Goal: Information Seeking & Learning: Learn about a topic

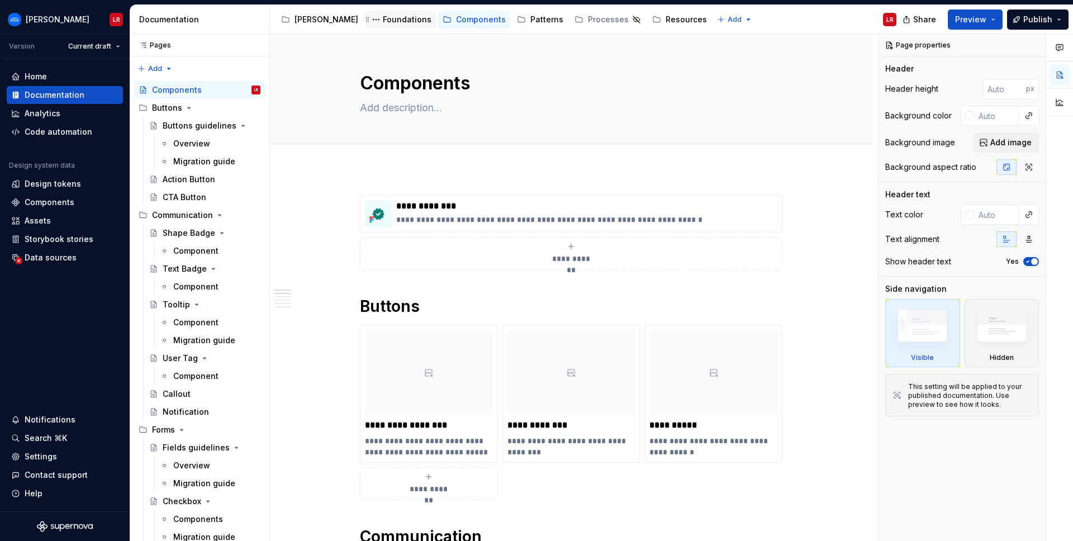
click at [383, 21] on div "Foundations" at bounding box center [407, 19] width 49 height 11
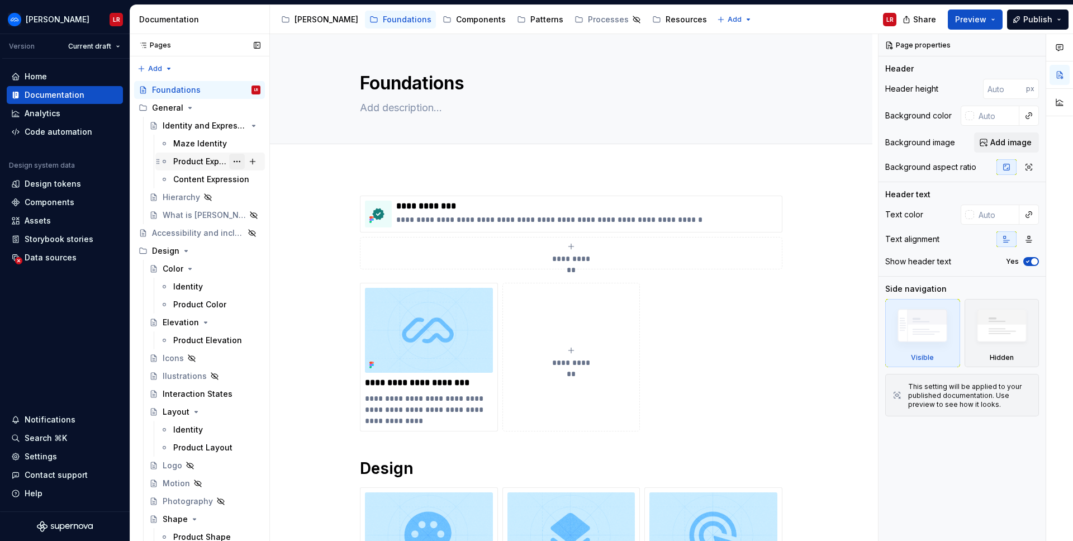
click at [229, 163] on button "Page tree" at bounding box center [237, 162] width 16 height 16
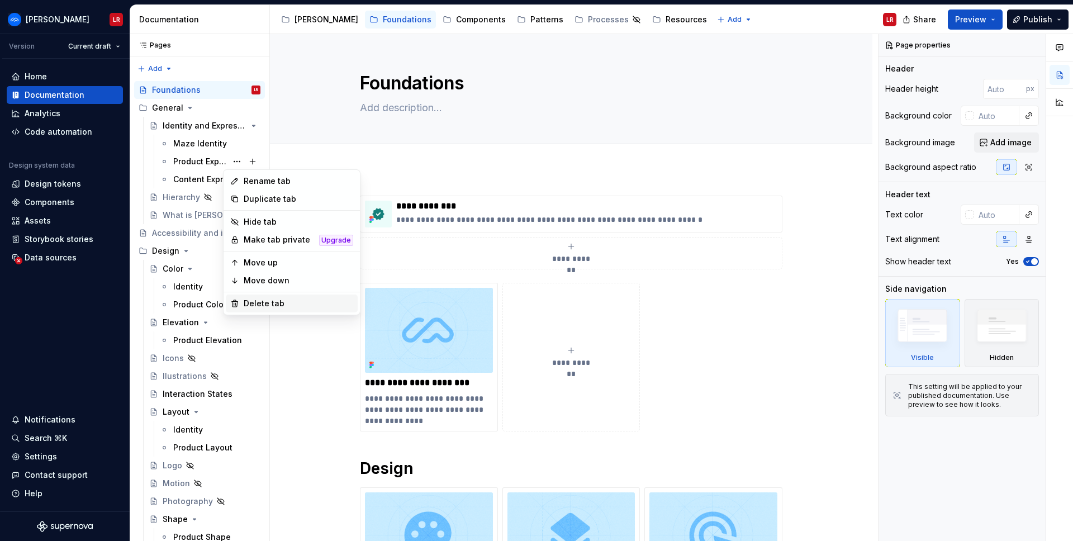
click at [254, 302] on div "Delete tab" at bounding box center [299, 303] width 110 height 11
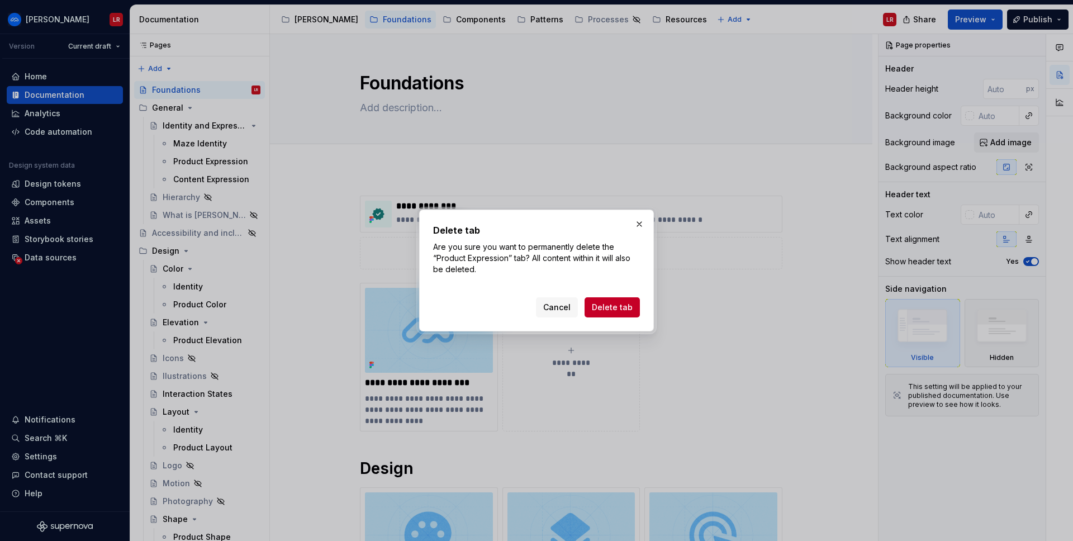
click at [595, 308] on span "Delete tab" at bounding box center [612, 307] width 41 height 11
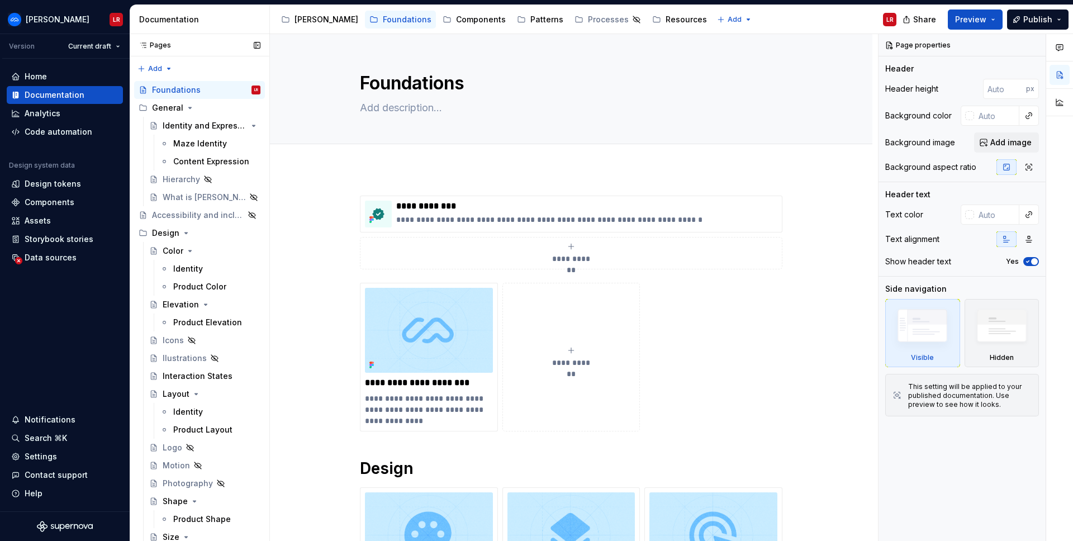
click at [0, 0] on button "Page tree" at bounding box center [0, 0] width 0 height 0
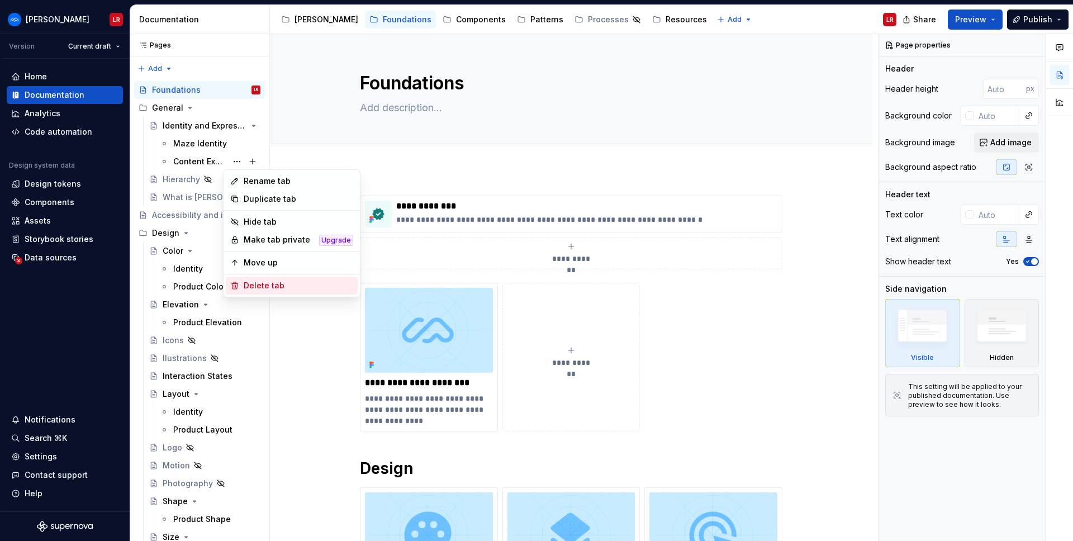
click at [259, 281] on div "Delete tab" at bounding box center [299, 285] width 110 height 11
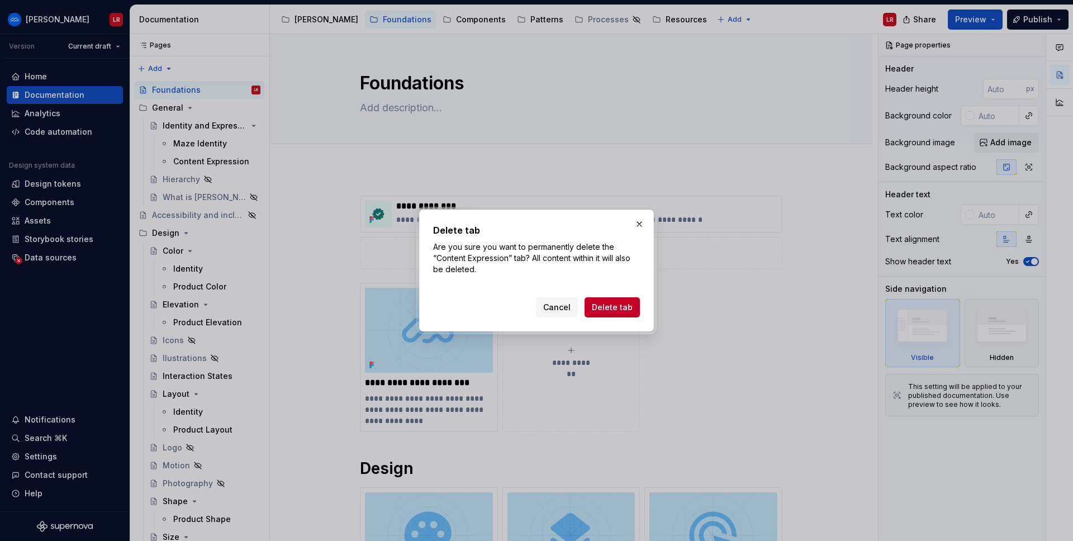
click at [595, 308] on span "Delete tab" at bounding box center [612, 307] width 41 height 11
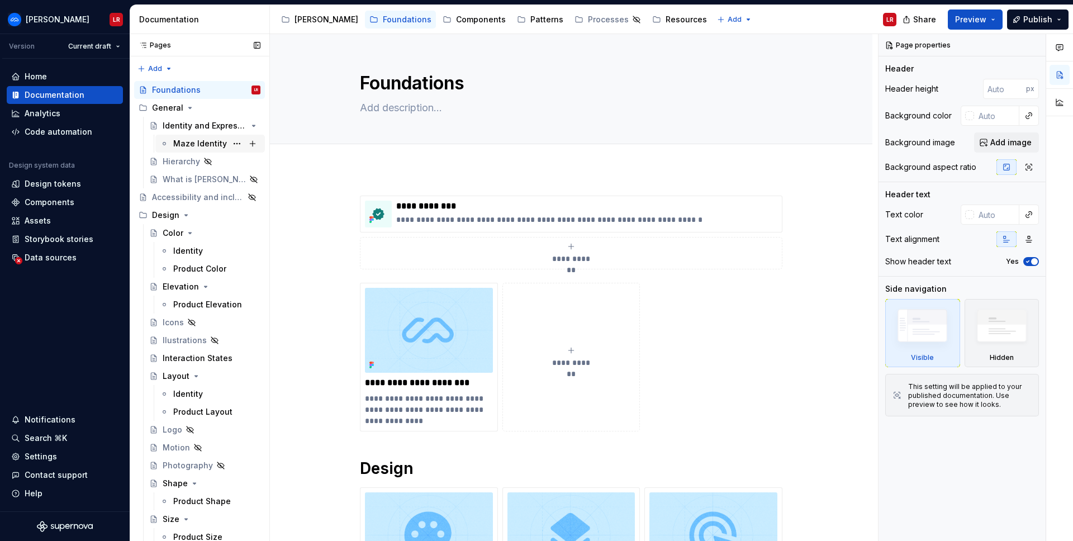
click at [198, 144] on div "Maze Identity" at bounding box center [200, 143] width 54 height 11
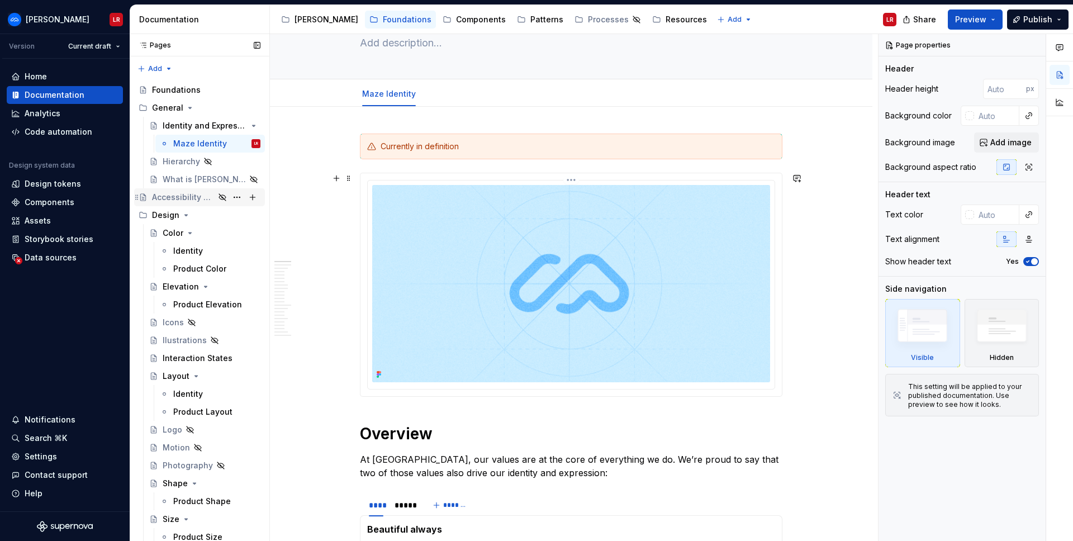
scroll to position [60, 0]
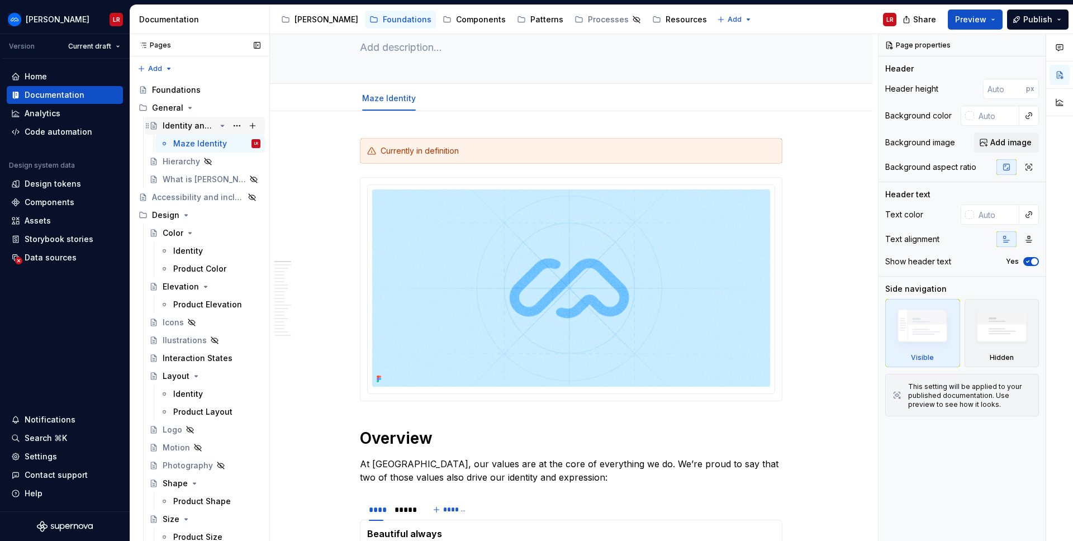
click at [169, 123] on div "Identity and Expression" at bounding box center [189, 125] width 53 height 11
click at [158, 88] on div "Foundations" at bounding box center [176, 89] width 49 height 11
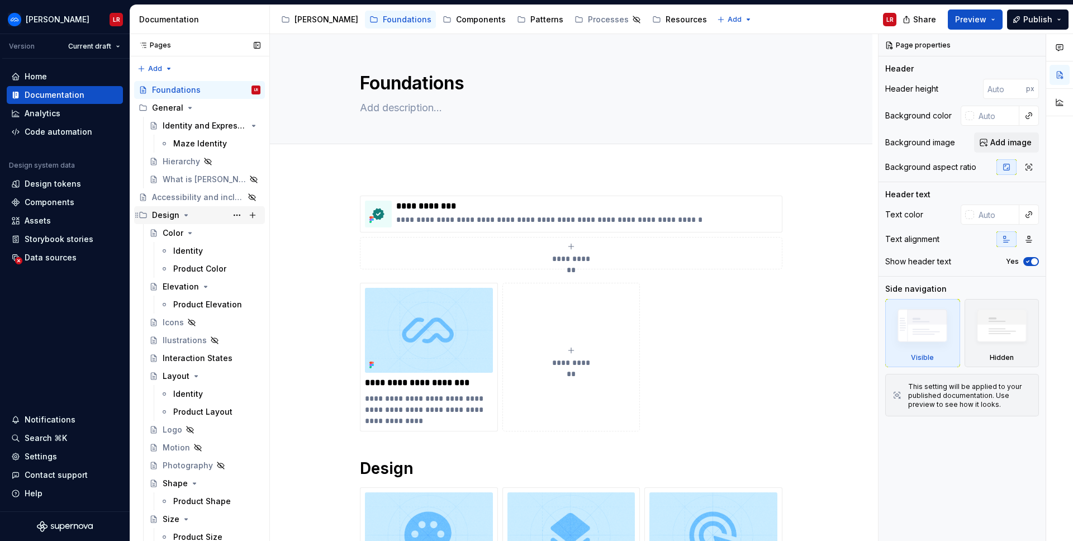
click at [173, 217] on div "Design" at bounding box center [165, 215] width 27 height 11
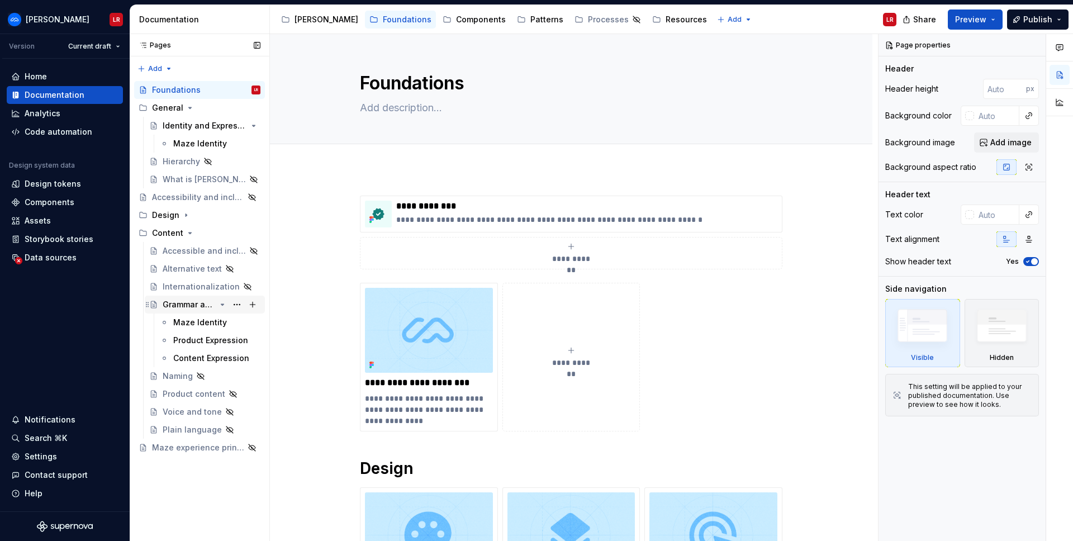
click at [185, 304] on div "Grammar and mechanics" at bounding box center [189, 304] width 53 height 11
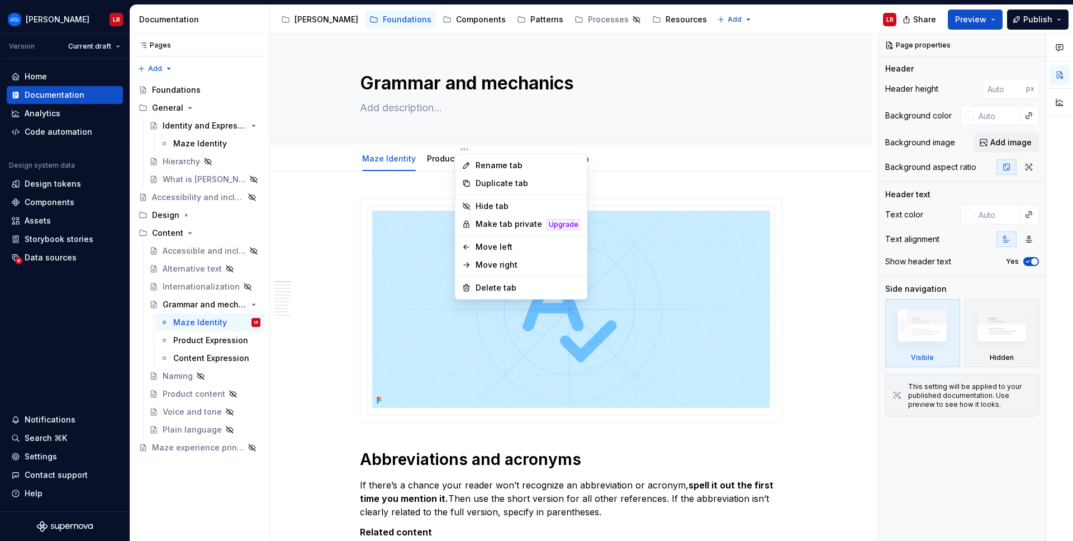
click at [458, 150] on html "Ariane LR Version Current draft Home Documentation Analytics Code automation De…" at bounding box center [536, 270] width 1073 height 541
click at [326, 225] on html "Ariane LR Version Current draft Home Documentation Analytics Code automation De…" at bounding box center [536, 270] width 1073 height 541
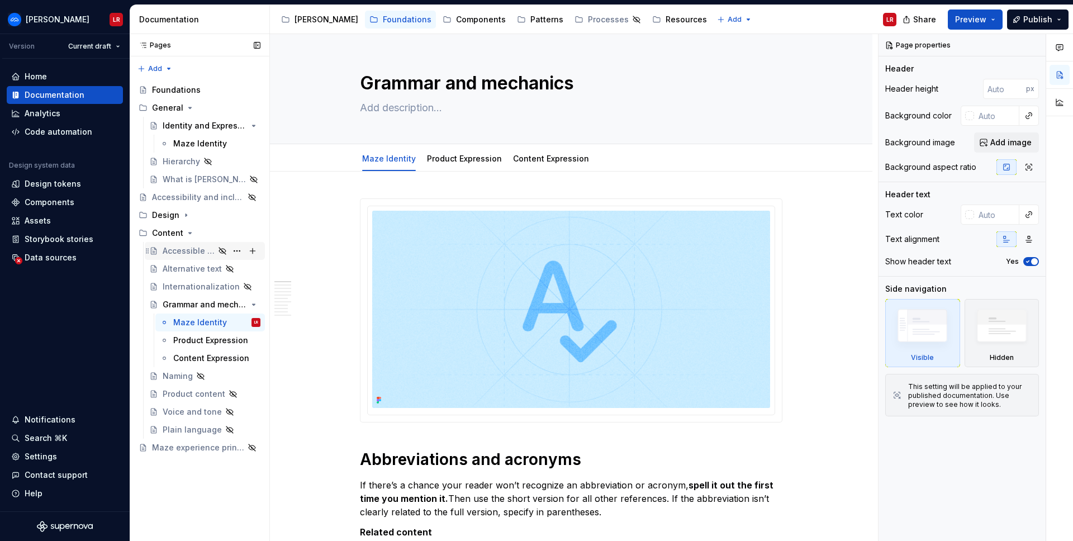
click at [186, 251] on div "Accessible and inclusive language" at bounding box center [189, 250] width 52 height 11
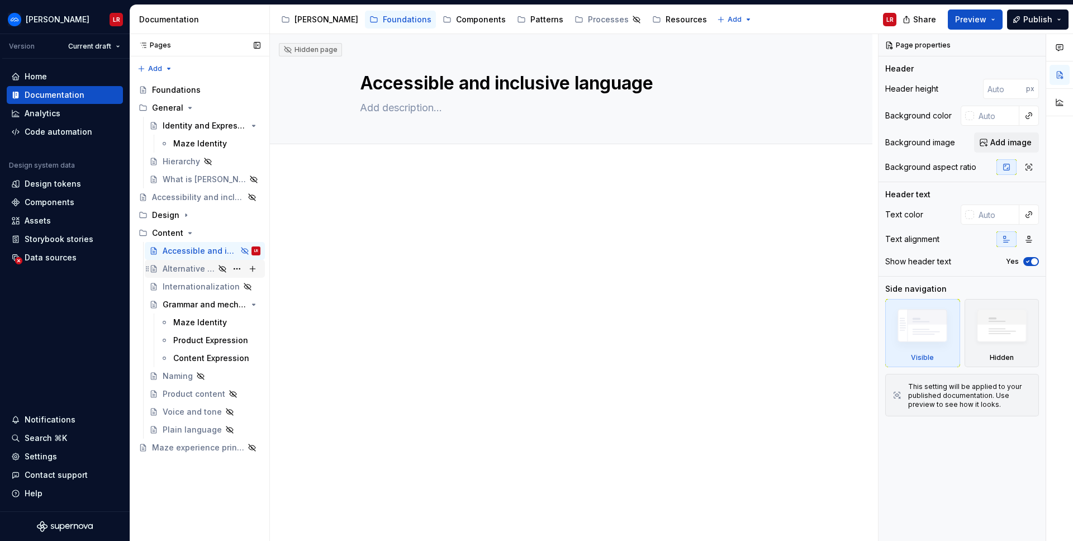
click at [183, 266] on div "Alternative text" at bounding box center [189, 268] width 52 height 11
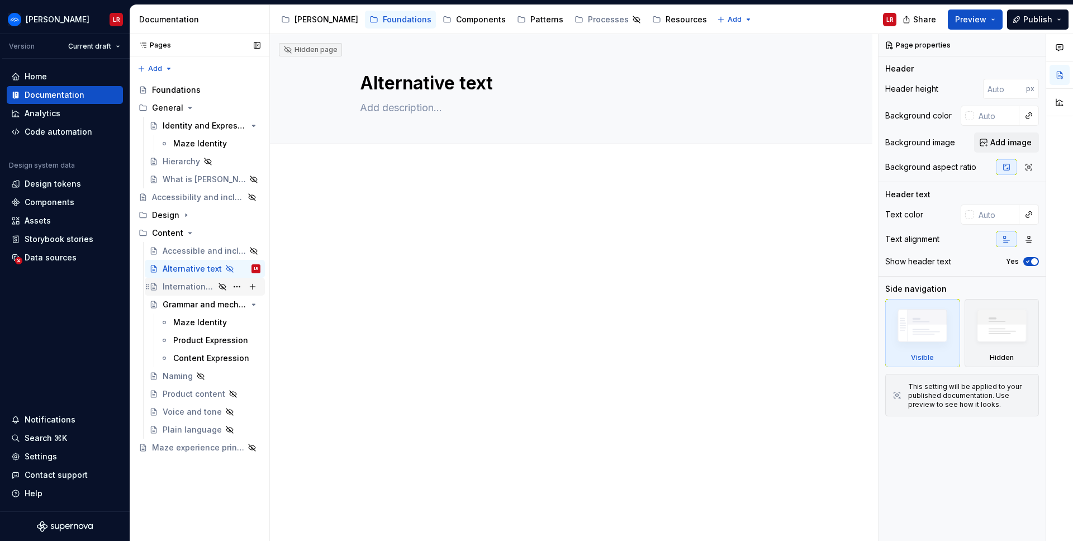
click at [183, 285] on div "Internationalization" at bounding box center [189, 286] width 52 height 11
click at [182, 302] on div "Grammar and mechanics" at bounding box center [189, 304] width 53 height 11
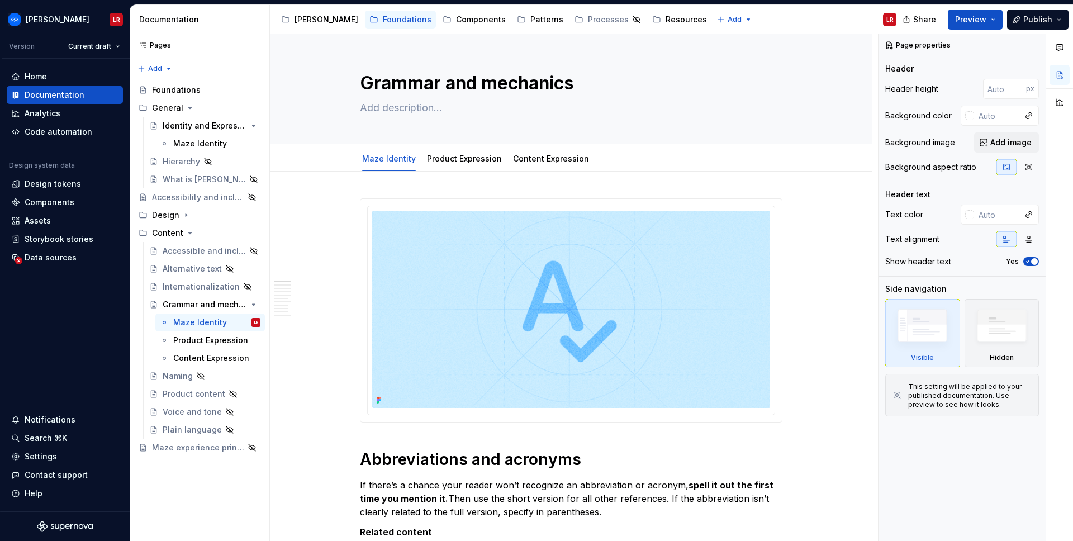
click at [887, 20] on div "LR" at bounding box center [889, 19] width 7 height 9
click at [41, 18] on html "Ariane LR Version Current draft Home Documentation Analytics Code automation De…" at bounding box center [536, 270] width 1073 height 541
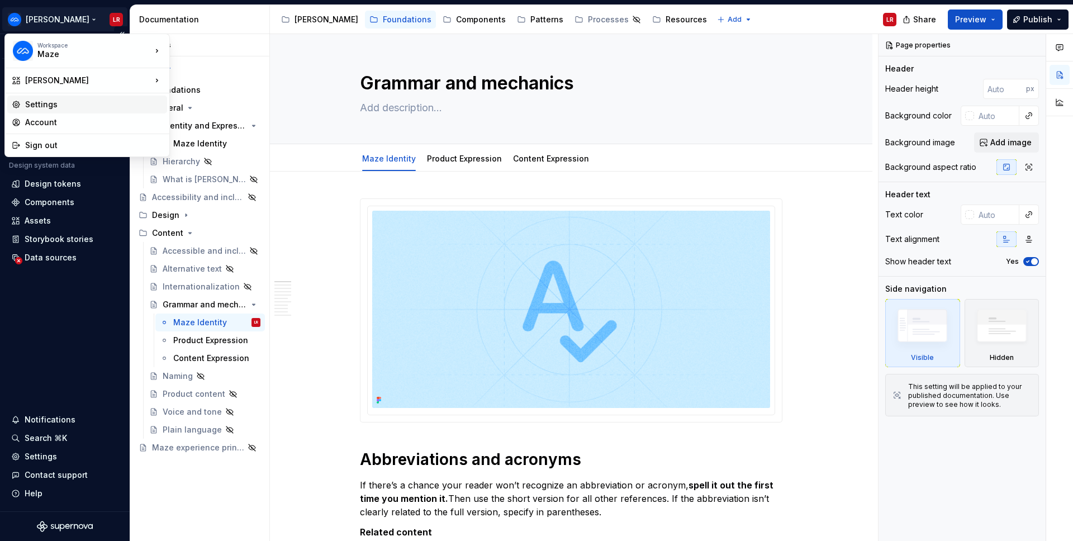
click at [49, 105] on div "Settings" at bounding box center [93, 104] width 137 height 11
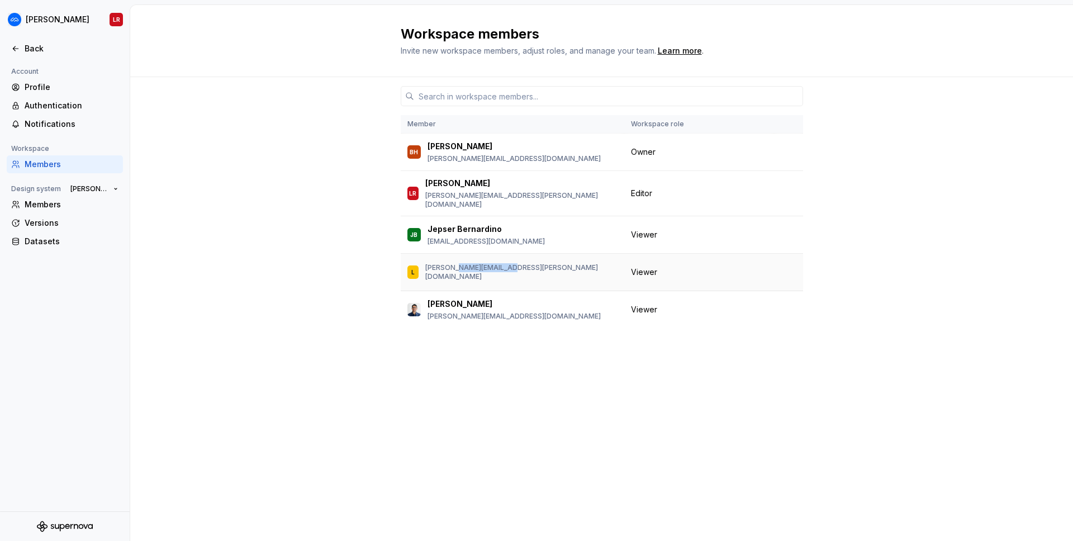
drag, startPoint x: 454, startPoint y: 264, endPoint x: 499, endPoint y: 265, distance: 45.8
click at [508, 263] on p "[PERSON_NAME][EMAIL_ADDRESS][PERSON_NAME][DOMAIN_NAME]" at bounding box center [521, 272] width 192 height 18
click at [489, 263] on p "[PERSON_NAME][EMAIL_ADDRESS][PERSON_NAME][DOMAIN_NAME]" at bounding box center [521, 272] width 192 height 18
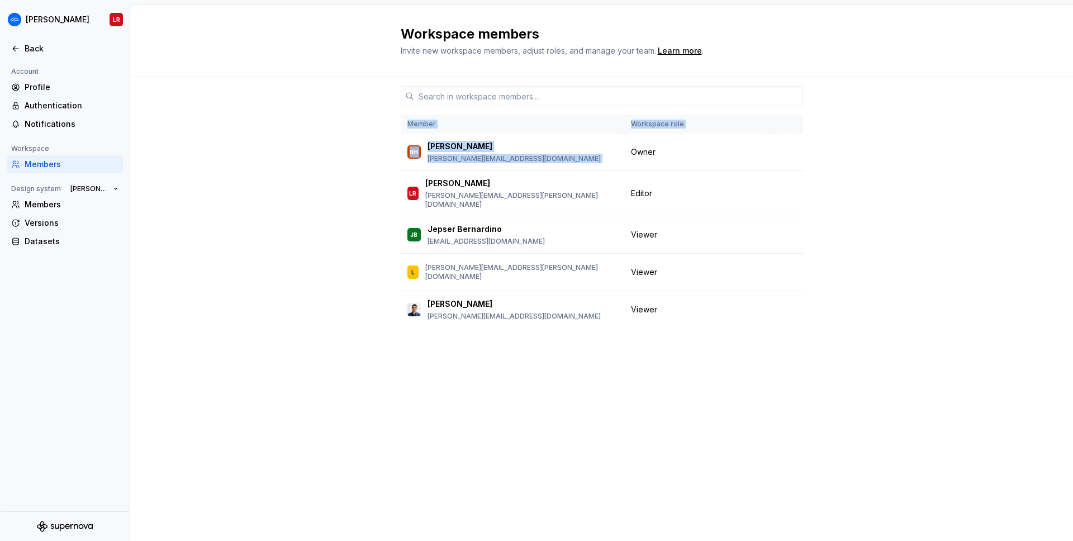
drag, startPoint x: 633, startPoint y: 149, endPoint x: 650, endPoint y: 340, distance: 191.9
click at [649, 339] on div "Member Workspace role [PERSON_NAME] Hodgson [EMAIL_ADDRESS][DOMAIN_NAME] Owner …" at bounding box center [602, 287] width 402 height 421
click at [651, 368] on div "Member Workspace role [PERSON_NAME] Hodgson [EMAIL_ADDRESS][DOMAIN_NAME] Owner …" at bounding box center [602, 287] width 402 height 421
drag, startPoint x: 631, startPoint y: 261, endPoint x: 668, endPoint y: 259, distance: 36.9
click at [670, 266] on div "Viewer" at bounding box center [699, 271] width 136 height 11
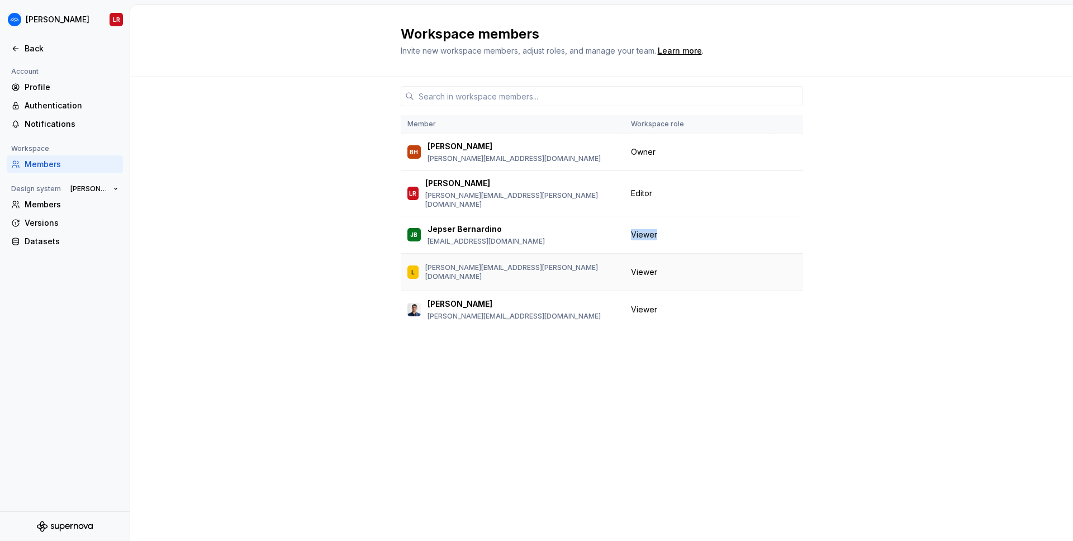
drag, startPoint x: 630, startPoint y: 227, endPoint x: 640, endPoint y: 262, distance: 36.1
click at [669, 232] on td "Viewer" at bounding box center [699, 234] width 150 height 37
click at [669, 264] on td "Viewer" at bounding box center [699, 272] width 150 height 37
click at [488, 263] on p "[PERSON_NAME][EMAIL_ADDRESS][PERSON_NAME][DOMAIN_NAME]" at bounding box center [521, 272] width 192 height 18
drag, startPoint x: 436, startPoint y: 263, endPoint x: 545, endPoint y: 304, distance: 116.5
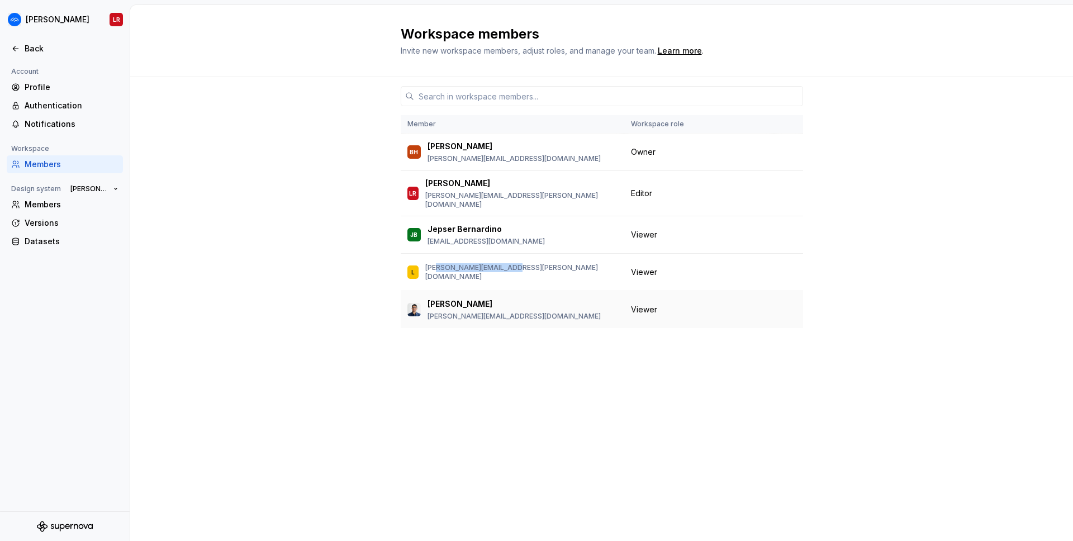
click at [527, 269] on div "[PERSON_NAME] [PERSON_NAME][EMAIL_ADDRESS][PERSON_NAME][DOMAIN_NAME]" at bounding box center [512, 271] width 210 height 23
drag, startPoint x: 487, startPoint y: 265, endPoint x: 509, endPoint y: 263, distance: 22.5
click at [516, 263] on div "[PERSON_NAME] [PERSON_NAME][EMAIL_ADDRESS][PERSON_NAME][DOMAIN_NAME]" at bounding box center [512, 271] width 210 height 23
drag, startPoint x: 510, startPoint y: 263, endPoint x: 522, endPoint y: 271, distance: 14.6
click at [531, 266] on div "[PERSON_NAME] [PERSON_NAME][EMAIL_ADDRESS][PERSON_NAME][DOMAIN_NAME]" at bounding box center [512, 271] width 210 height 23
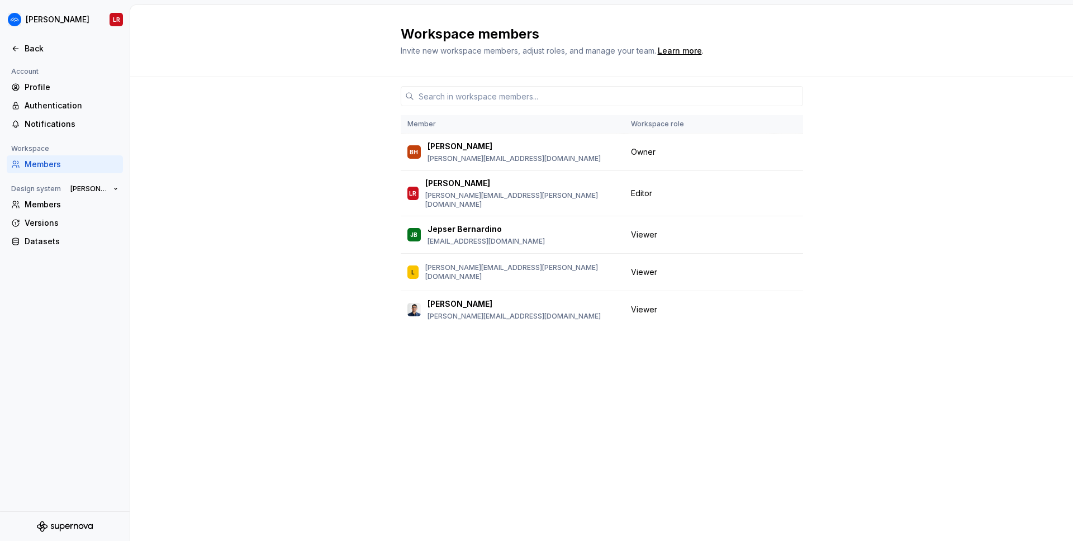
click at [463, 354] on div "Member Workspace role [PERSON_NAME] Hodgson [EMAIL_ADDRESS][DOMAIN_NAME] Owner …" at bounding box center [602, 287] width 402 height 421
drag, startPoint x: 465, startPoint y: 222, endPoint x: 508, endPoint y: 242, distance: 48.0
click at [506, 241] on td "JB Jepser [PERSON_NAME] [PERSON_NAME][EMAIL_ADDRESS][DOMAIN_NAME]" at bounding box center [512, 234] width 223 height 37
click at [505, 240] on td "JB Jepser [PERSON_NAME] [PERSON_NAME][EMAIL_ADDRESS][DOMAIN_NAME]" at bounding box center [512, 234] width 223 height 37
click at [68, 206] on div "Members" at bounding box center [72, 204] width 94 height 11
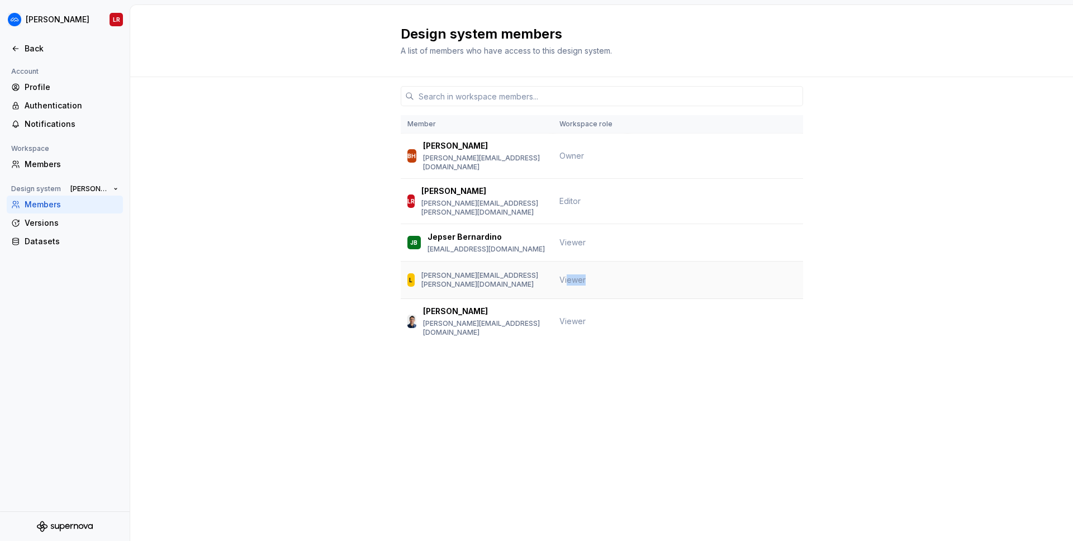
drag, startPoint x: 575, startPoint y: 264, endPoint x: 529, endPoint y: 252, distance: 47.8
click at [586, 262] on td "Viewer" at bounding box center [590, 279] width 75 height 37
drag, startPoint x: 439, startPoint y: 264, endPoint x: 589, endPoint y: 267, distance: 150.9
click at [594, 270] on tr "[PERSON_NAME] [PERSON_NAME][EMAIL_ADDRESS][PERSON_NAME][DOMAIN_NAME] Viewer" at bounding box center [602, 279] width 402 height 37
click at [588, 268] on td "Viewer" at bounding box center [590, 279] width 75 height 37
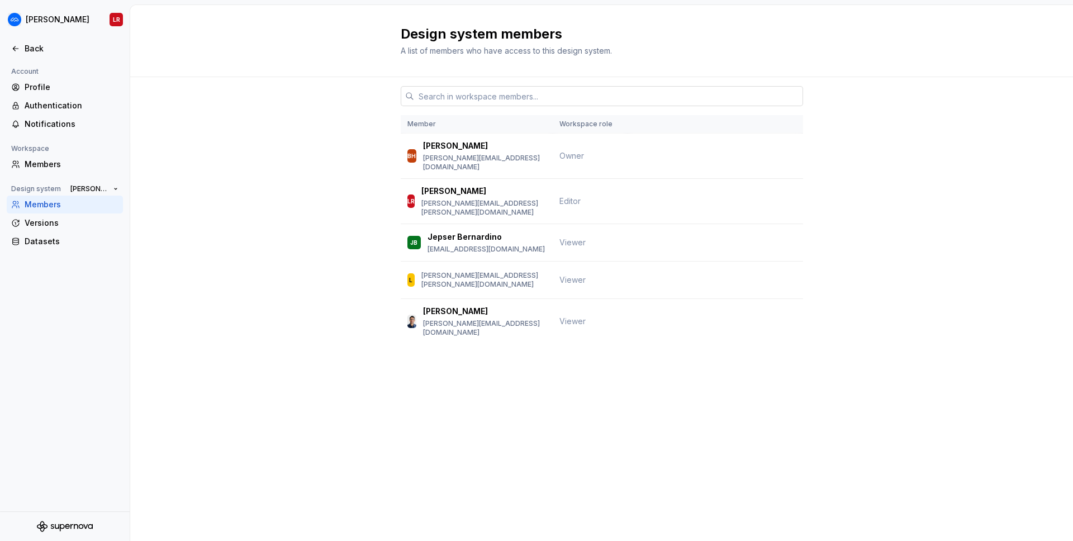
drag, startPoint x: 429, startPoint y: 97, endPoint x: 427, endPoint y: 113, distance: 16.8
click at [429, 97] on input "text" at bounding box center [608, 96] width 389 height 20
drag, startPoint x: 433, startPoint y: 260, endPoint x: 583, endPoint y: 265, distance: 149.8
click at [611, 263] on tr "[PERSON_NAME] [PERSON_NAME][EMAIL_ADDRESS][PERSON_NAME][DOMAIN_NAME] Viewer" at bounding box center [602, 279] width 402 height 37
click at [575, 275] on span "Viewer" at bounding box center [572, 279] width 26 height 9
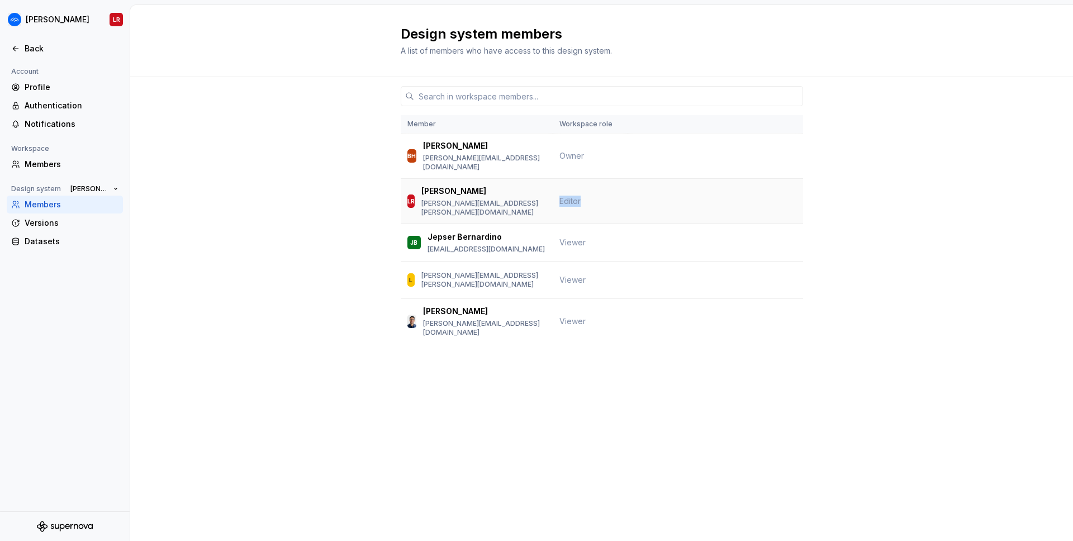
drag, startPoint x: 567, startPoint y: 185, endPoint x: 583, endPoint y: 190, distance: 17.5
click at [599, 188] on td "Editor" at bounding box center [590, 201] width 75 height 45
drag, startPoint x: 573, startPoint y: 192, endPoint x: 579, endPoint y: 196, distance: 7.0
click at [606, 193] on tr "[PERSON_NAME] Recuero [EMAIL_ADDRESS][PERSON_NAME][DOMAIN_NAME] Editor" at bounding box center [602, 201] width 402 height 45
drag, startPoint x: 544, startPoint y: 188, endPoint x: 612, endPoint y: 194, distance: 68.4
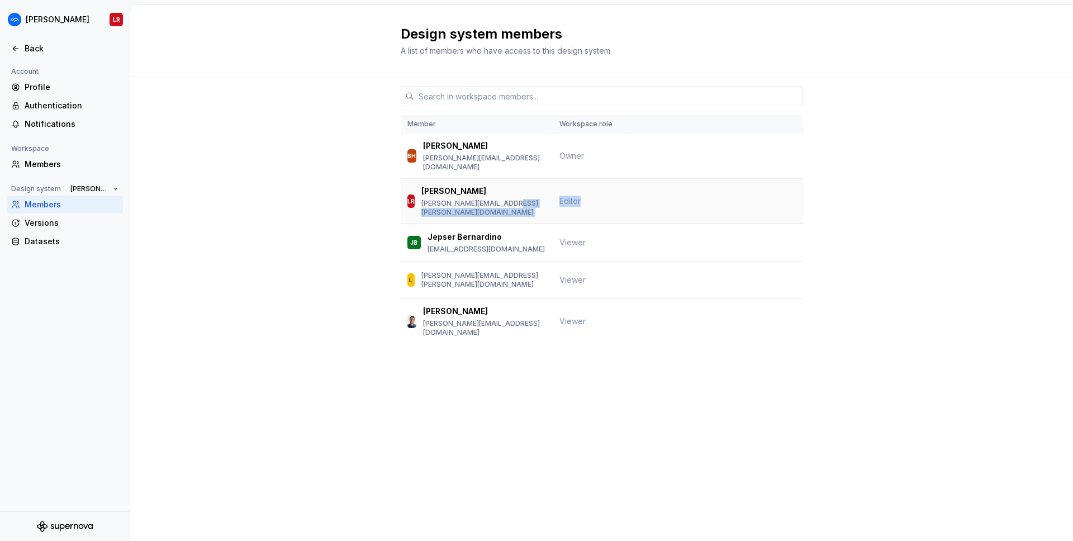
click at [612, 193] on tr "[PERSON_NAME] Recuero [EMAIL_ADDRESS][PERSON_NAME][DOMAIN_NAME] Editor" at bounding box center [602, 201] width 402 height 45
drag, startPoint x: 546, startPoint y: 190, endPoint x: 593, endPoint y: 197, distance: 46.9
click at [615, 196] on tr "[PERSON_NAME] Recuero [EMAIL_ADDRESS][PERSON_NAME][DOMAIN_NAME] Editor" at bounding box center [602, 201] width 402 height 45
drag, startPoint x: 550, startPoint y: 189, endPoint x: 611, endPoint y: 193, distance: 61.0
click at [611, 193] on tr "[PERSON_NAME] Recuero [EMAIL_ADDRESS][PERSON_NAME][DOMAIN_NAME] Editor" at bounding box center [602, 201] width 402 height 45
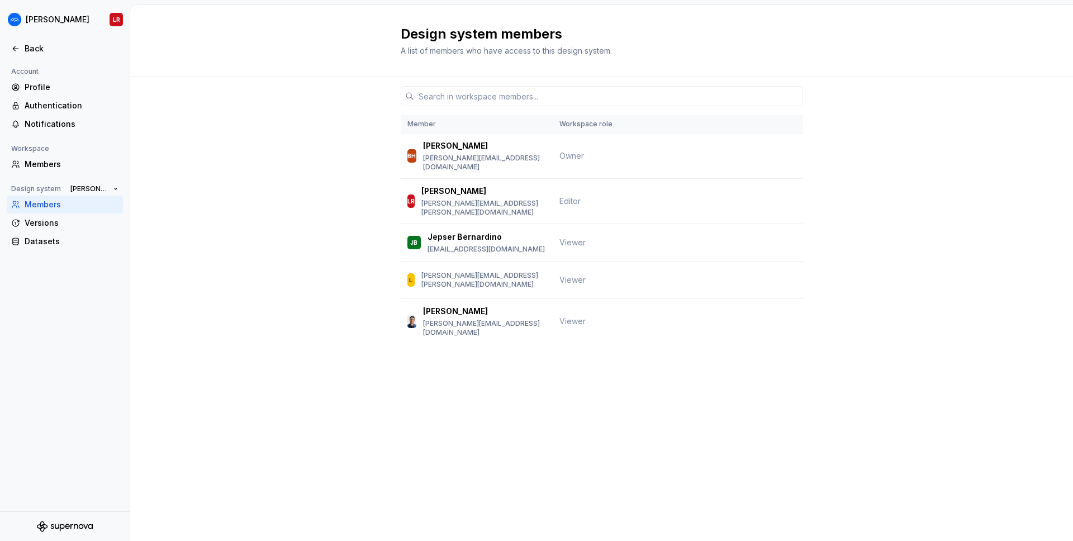
click at [315, 168] on div "Member Workspace role [PERSON_NAME] Hodgson [EMAIL_ADDRESS][DOMAIN_NAME] Owner …" at bounding box center [601, 231] width 942 height 309
drag, startPoint x: 301, startPoint y: 181, endPoint x: 297, endPoint y: 167, distance: 14.5
click at [302, 183] on div "Member Workspace role [PERSON_NAME] Hodgson [EMAIL_ADDRESS][DOMAIN_NAME] Owner …" at bounding box center [601, 231] width 942 height 309
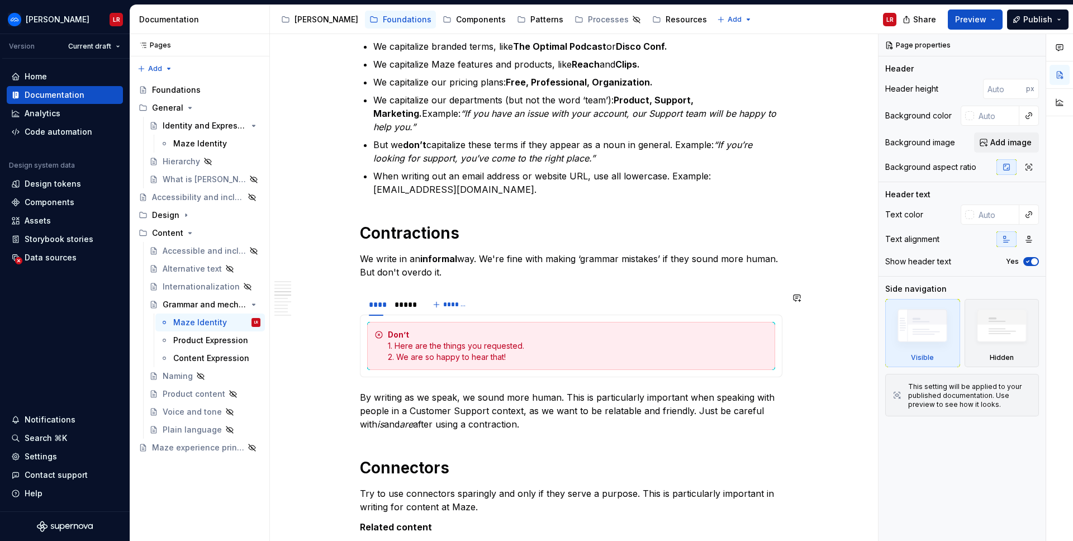
scroll to position [1596, 0]
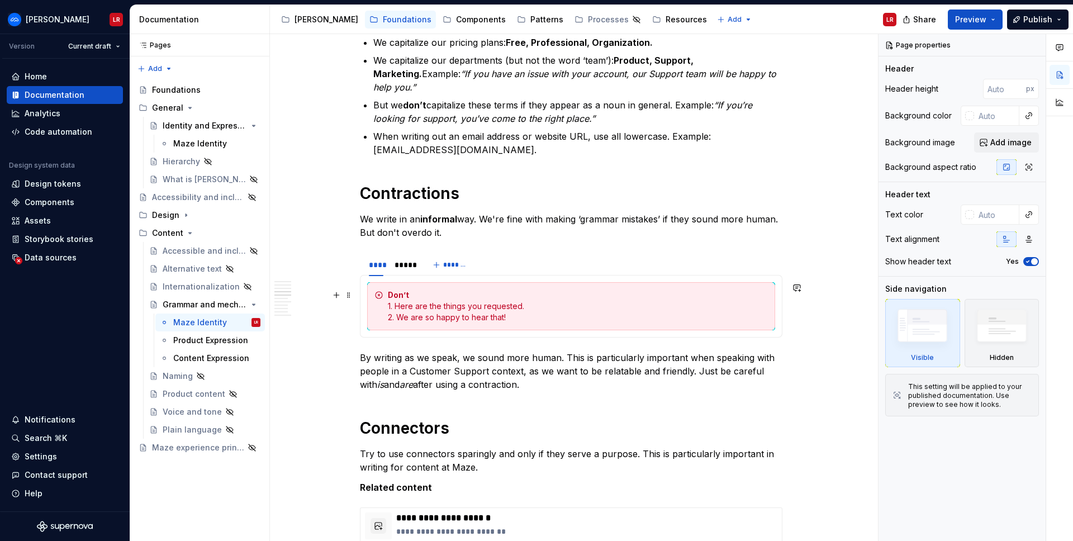
click at [459, 308] on div "Don’t 1. Here are the things you requested. 2. We are so happy to hear that!" at bounding box center [578, 306] width 380 height 34
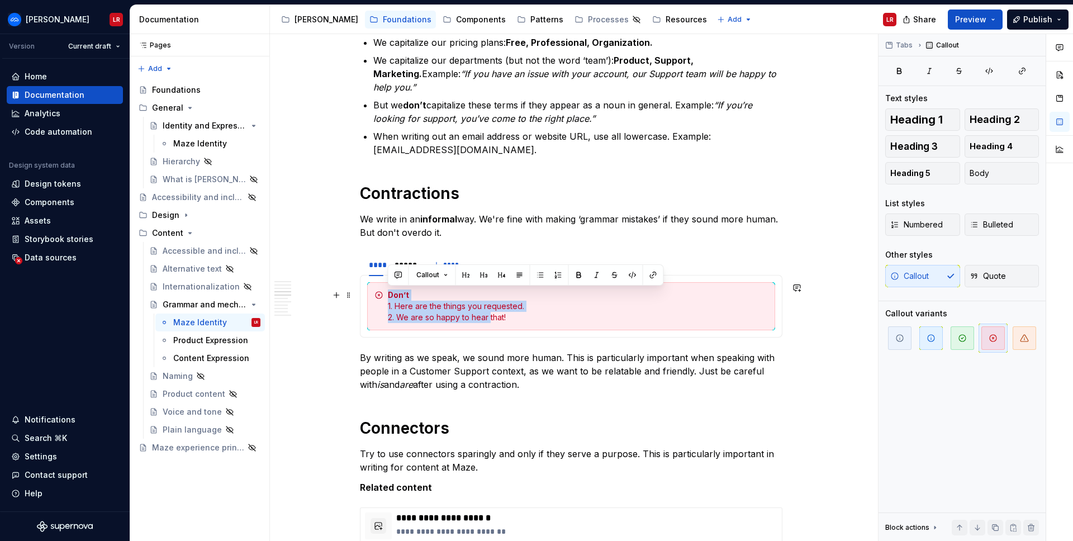
drag, startPoint x: 385, startPoint y: 293, endPoint x: 483, endPoint y: 316, distance: 100.4
click at [485, 316] on div "Don’t 1. Here are the things you requested. 2. We are so happy to hear that!" at bounding box center [571, 306] width 408 height 48
drag, startPoint x: 445, startPoint y: 315, endPoint x: 432, endPoint y: 321, distance: 14.5
click at [445, 315] on div "Don’t 1. Here are the things you requested. 2. We are so happy to hear that!" at bounding box center [578, 306] width 380 height 34
click at [327, 250] on div "**********" at bounding box center [571, 301] width 602 height 3451
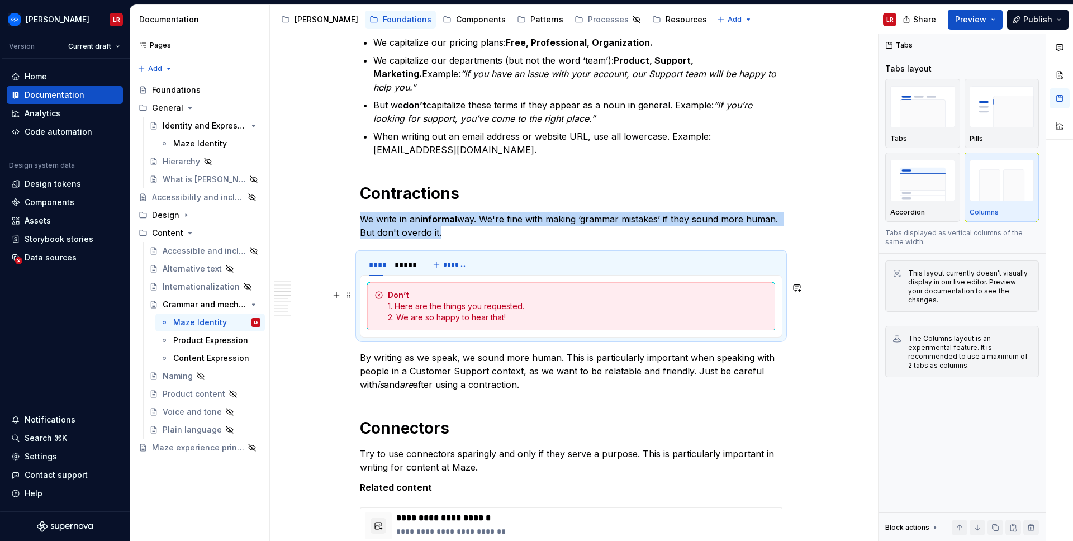
click at [425, 306] on div "Don’t 1. Here are the things you requested. 2. We are so happy to hear that!" at bounding box center [578, 306] width 380 height 34
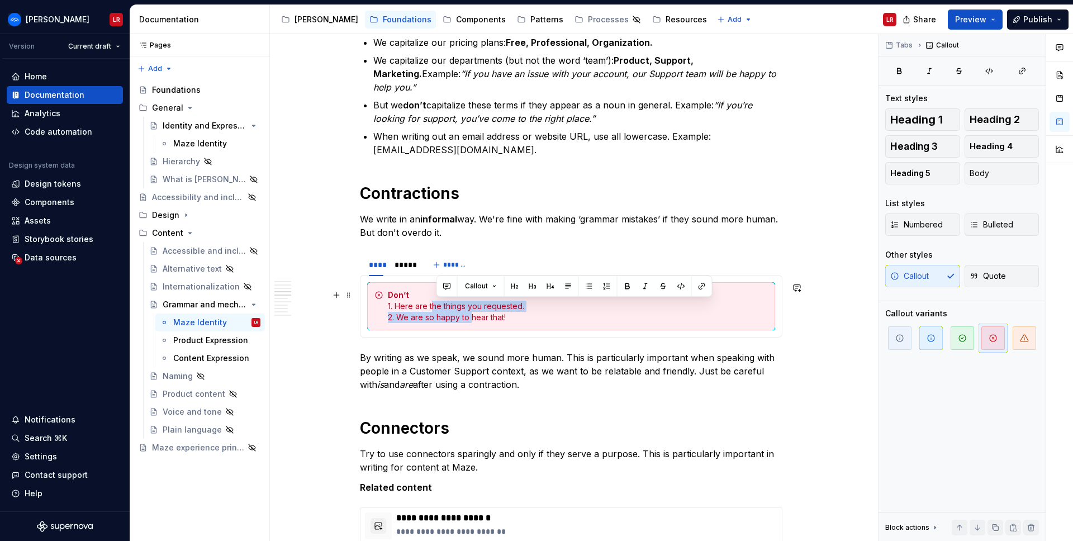
drag, startPoint x: 454, startPoint y: 312, endPoint x: 431, endPoint y: 307, distance: 23.5
click at [431, 306] on div "Don’t 1. Here are the things you requested. 2. We are so happy to hear that!" at bounding box center [578, 306] width 380 height 34
click at [414, 307] on div "Don’t 1. Here are the things you requested. 2. We are so happy to hear that!" at bounding box center [578, 306] width 380 height 34
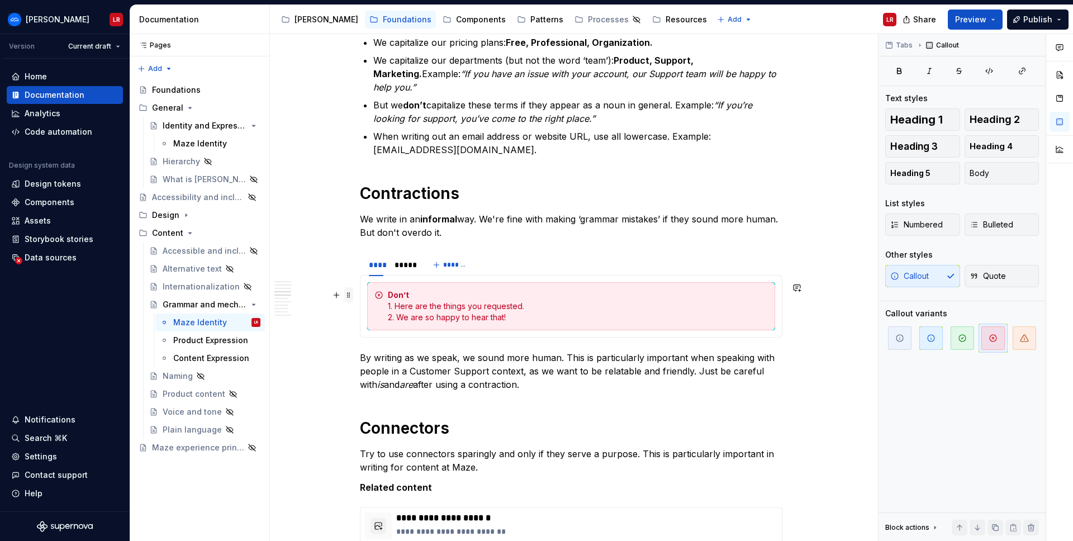
click at [349, 296] on span at bounding box center [348, 295] width 9 height 16
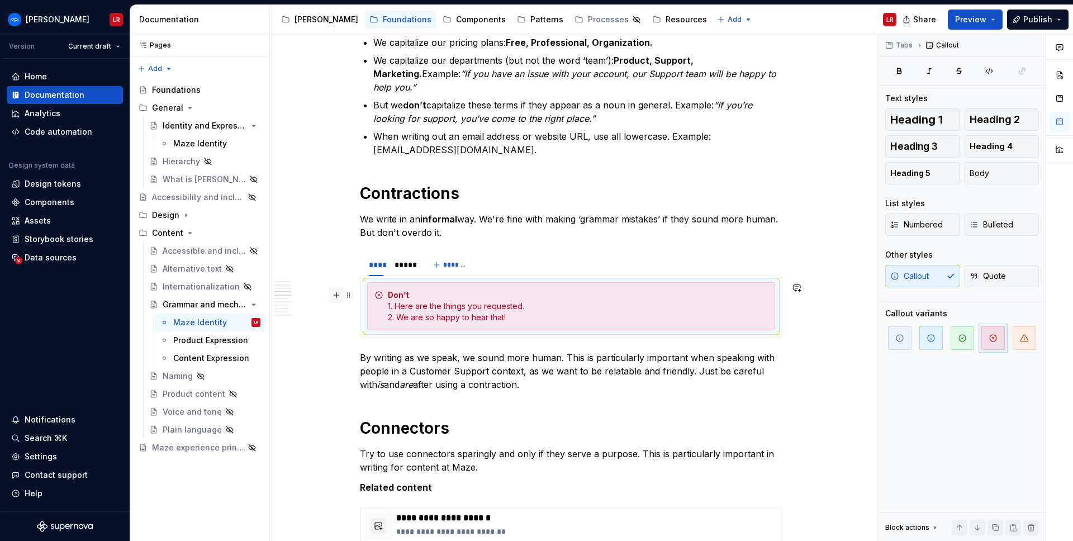
click at [335, 297] on button "button" at bounding box center [337, 295] width 16 height 16
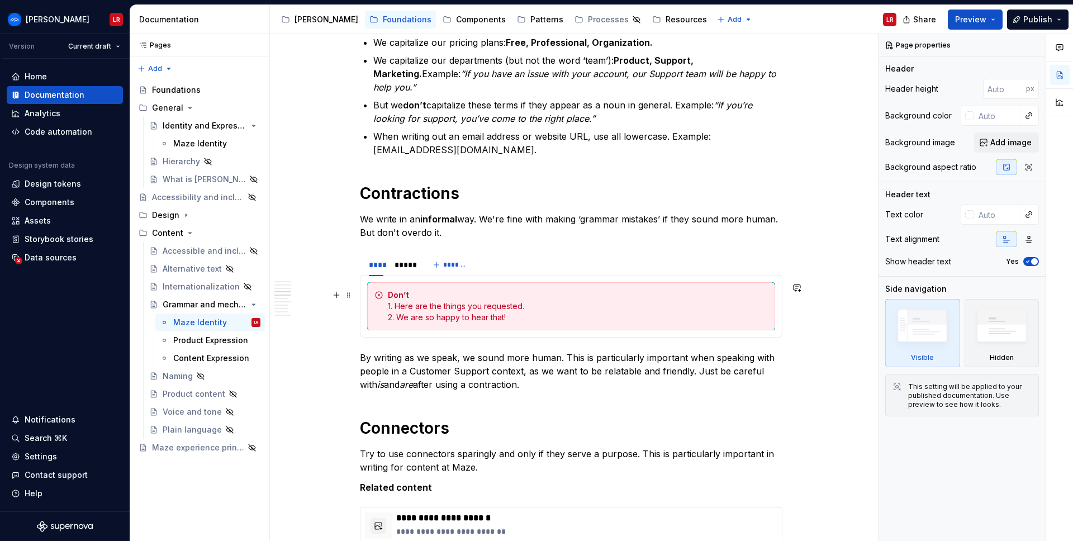
click at [527, 299] on div "Don’t 1. Here are the things you requested. 2. We are so happy to hear that!" at bounding box center [578, 306] width 380 height 34
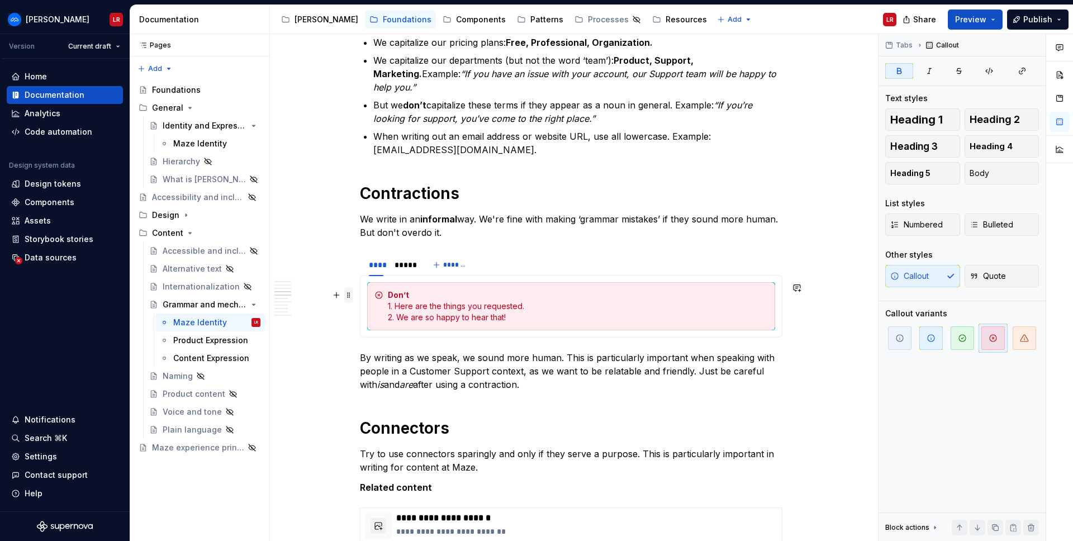
click at [349, 295] on span at bounding box center [348, 295] width 9 height 16
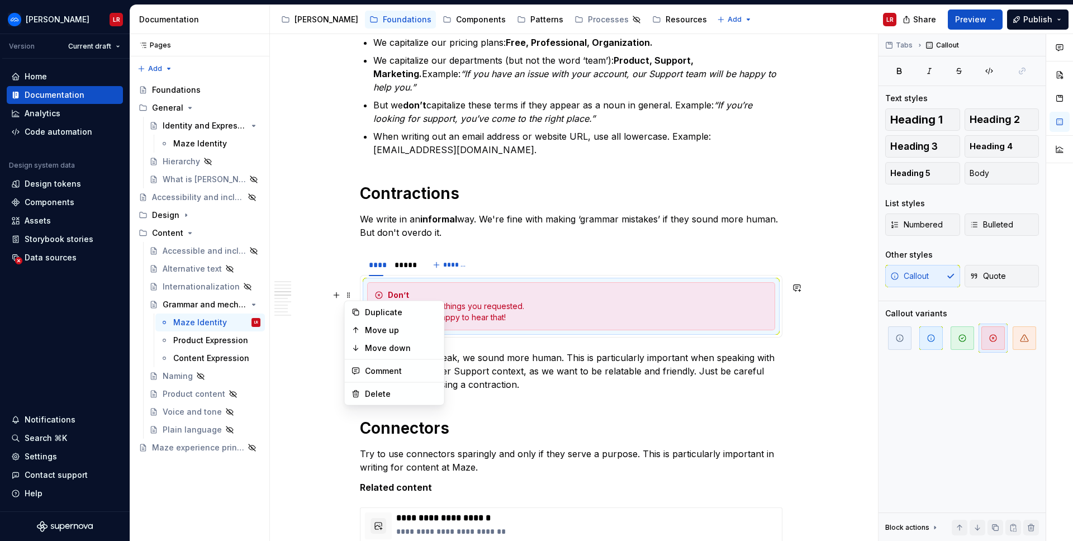
click at [550, 256] on div "**** ***** *******" at bounding box center [571, 265] width 422 height 22
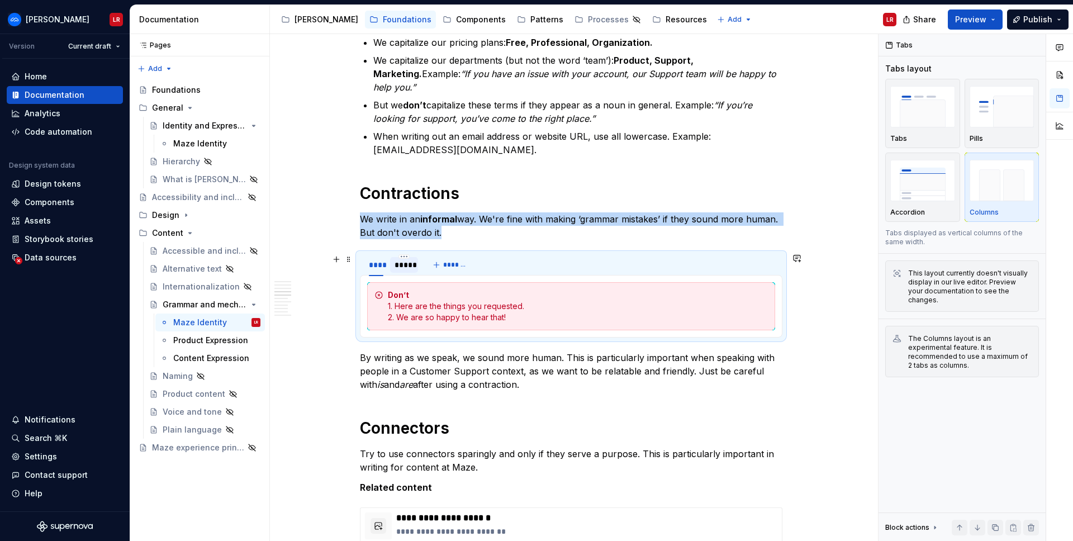
click at [406, 266] on div "*****" at bounding box center [403, 264] width 19 height 11
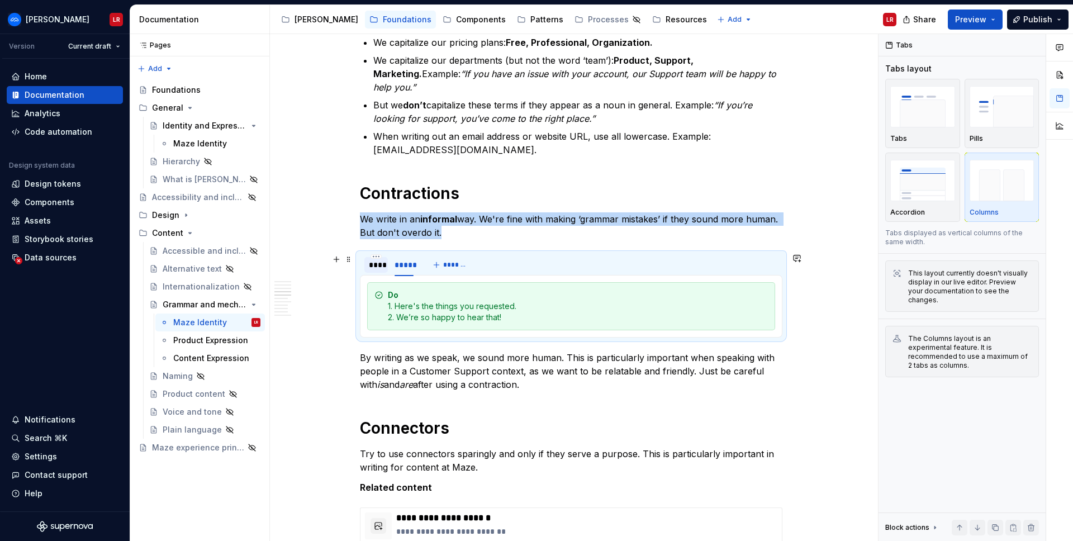
click at [378, 263] on div "****" at bounding box center [376, 264] width 15 height 11
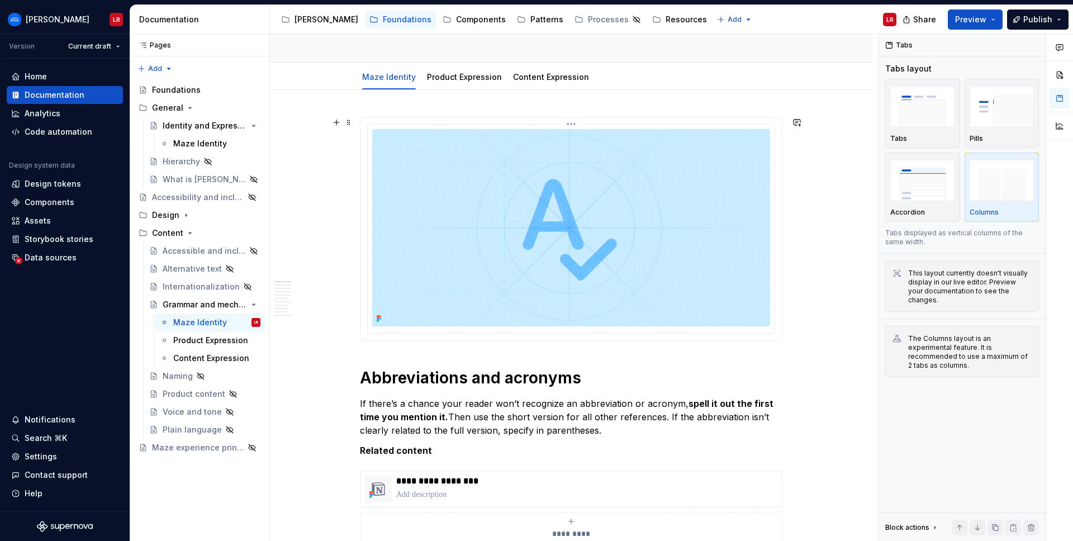
scroll to position [0, 0]
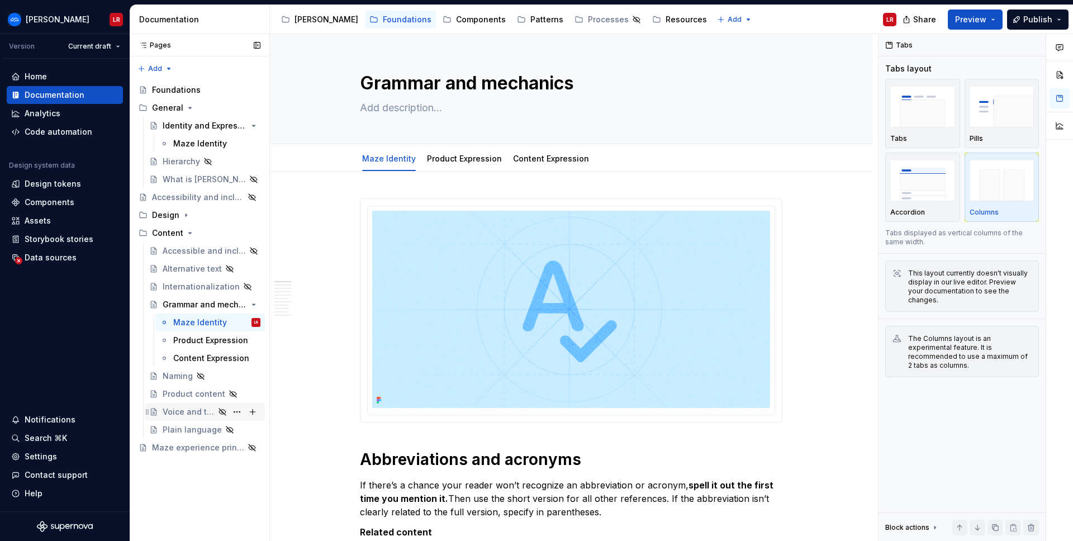
click at [189, 412] on div "Voice and tone" at bounding box center [189, 411] width 52 height 11
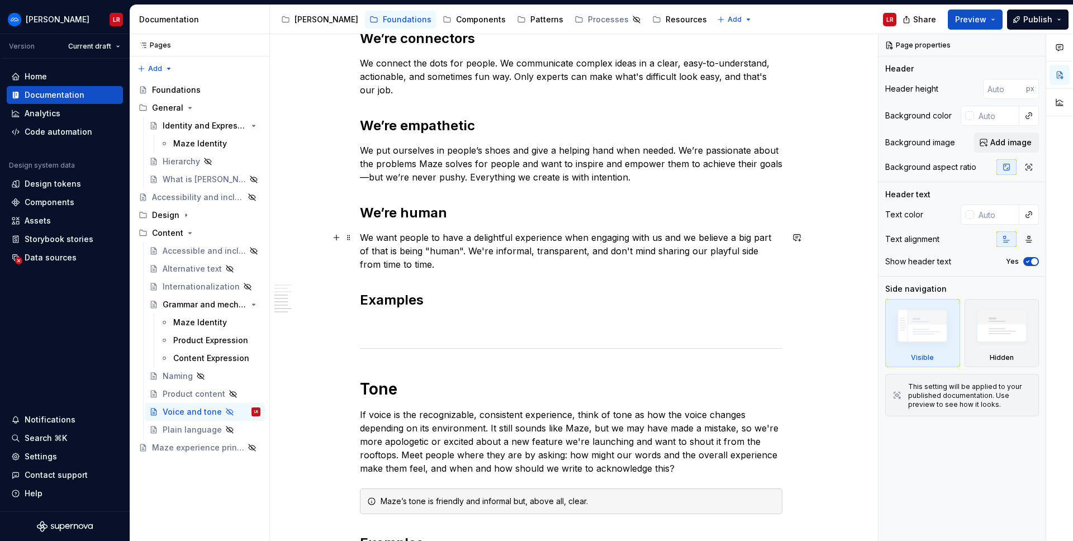
scroll to position [802, 0]
click at [199, 393] on div "Product content" at bounding box center [189, 393] width 52 height 11
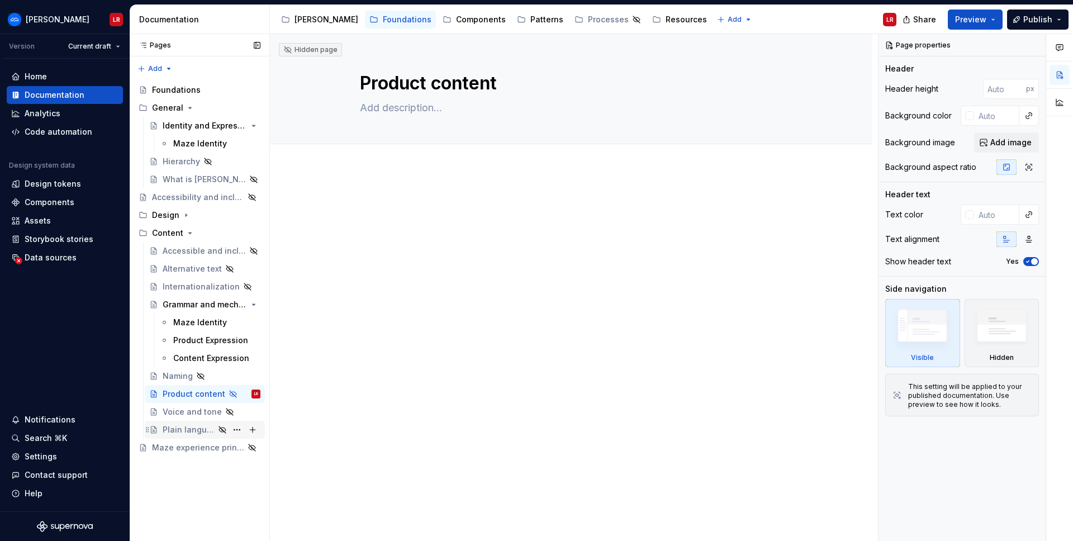
click at [183, 431] on div "Plain language" at bounding box center [189, 429] width 52 height 11
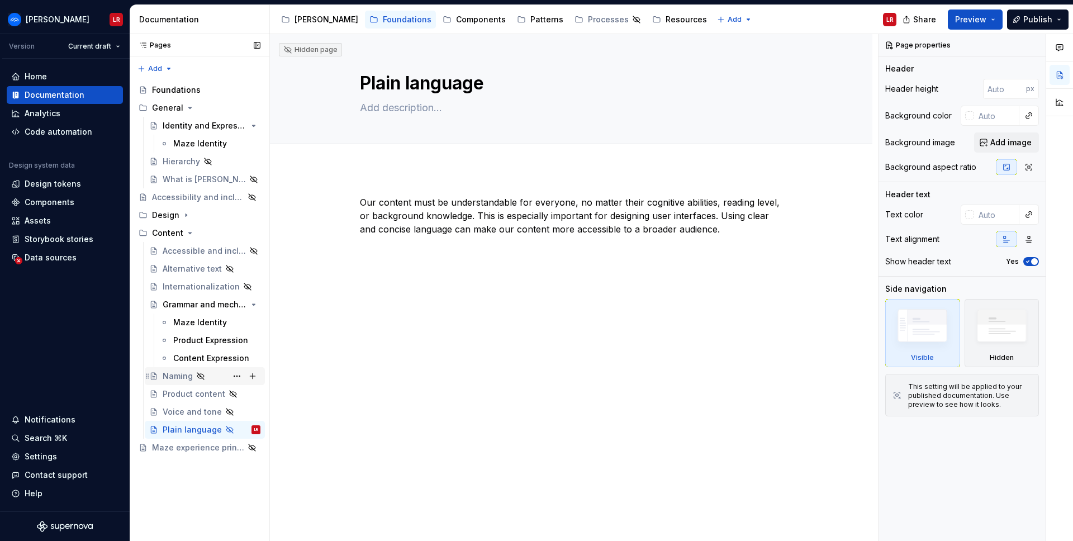
click at [172, 374] on div "Naming" at bounding box center [178, 375] width 30 height 11
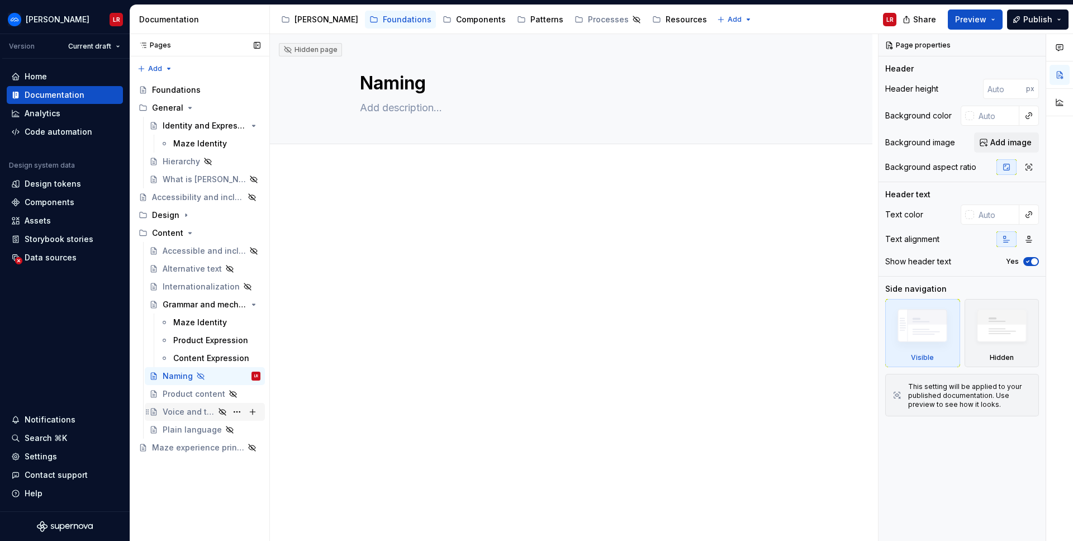
click at [185, 413] on div "Voice and tone" at bounding box center [189, 411] width 52 height 11
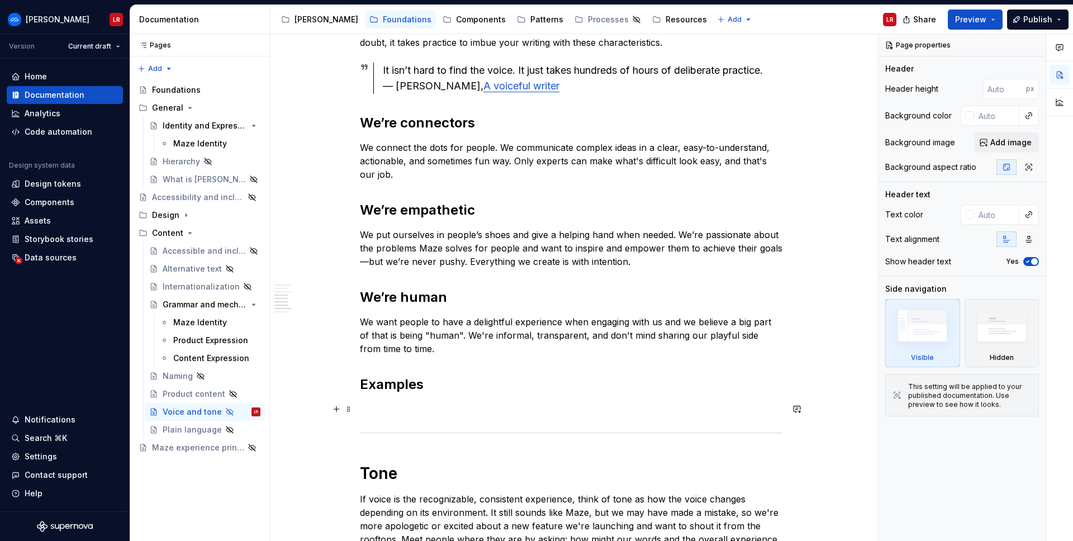
scroll to position [735, 0]
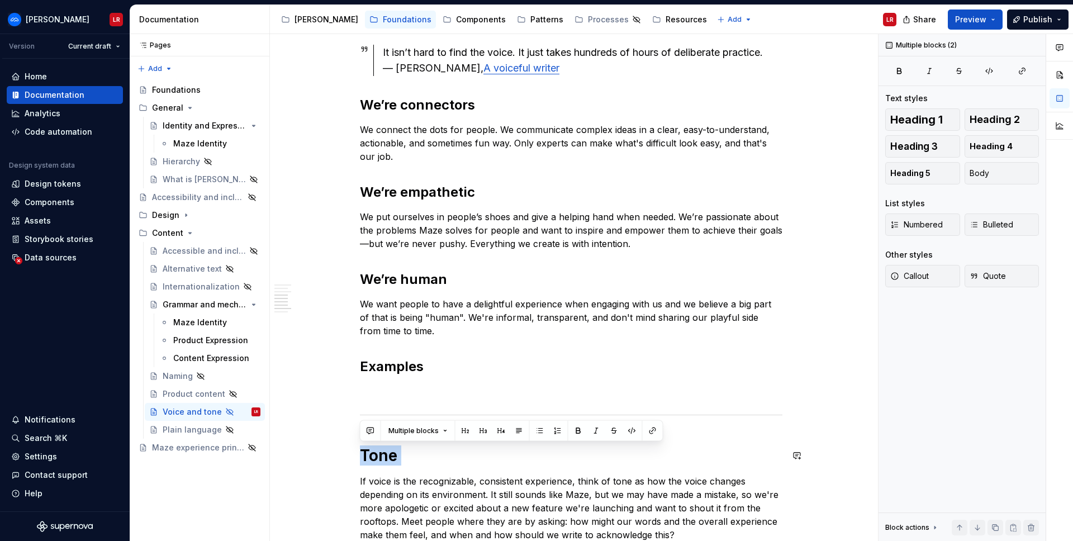
drag, startPoint x: 373, startPoint y: 458, endPoint x: 412, endPoint y: 483, distance: 46.8
click at [408, 474] on div "Overview Content design involves using words to help people achieve their goals…" at bounding box center [571, 247] width 422 height 1575
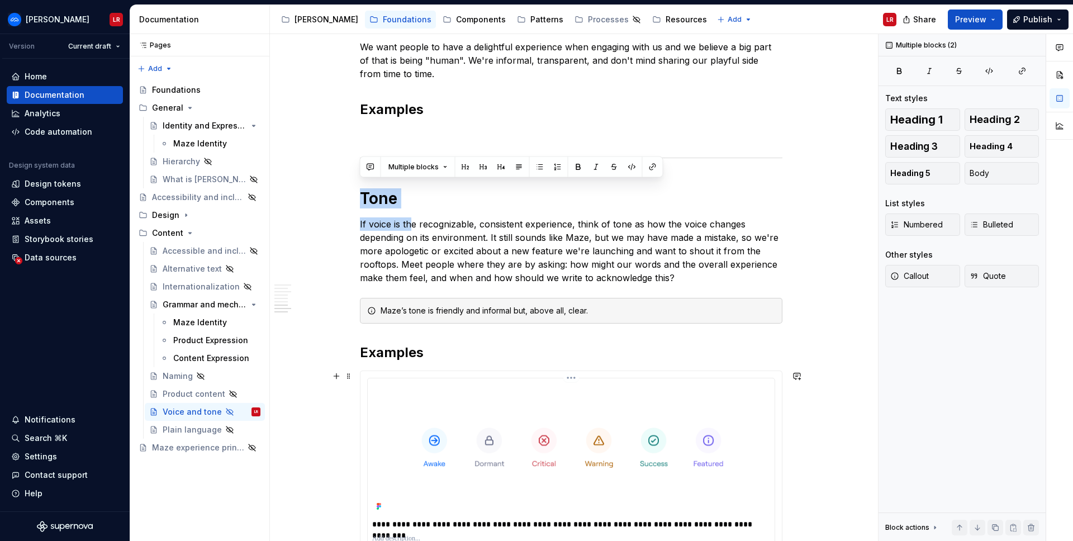
scroll to position [999, 0]
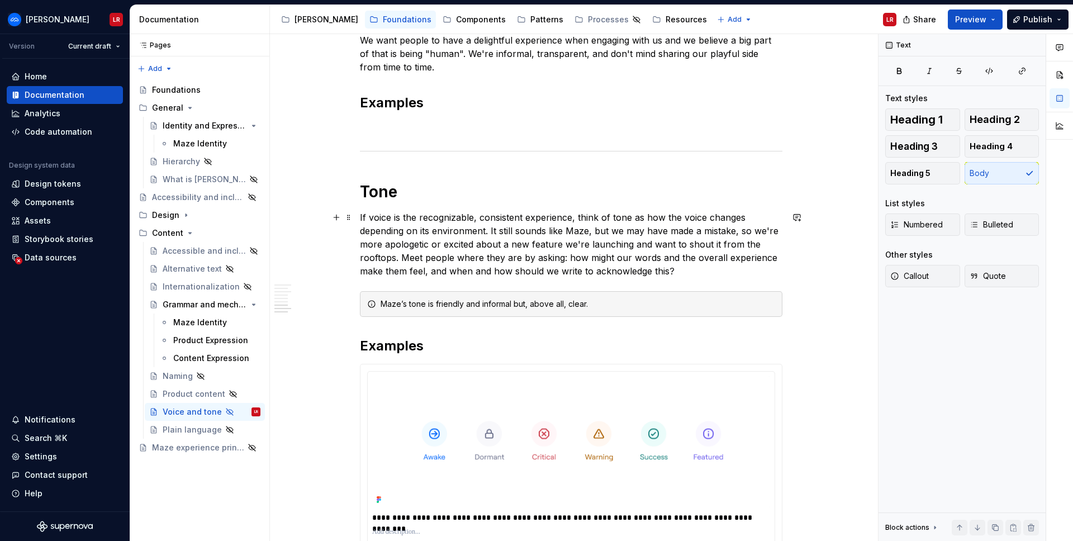
click at [434, 264] on p "If voice is the recognizable, consistent experience, think of tone as how the v…" at bounding box center [571, 244] width 422 height 67
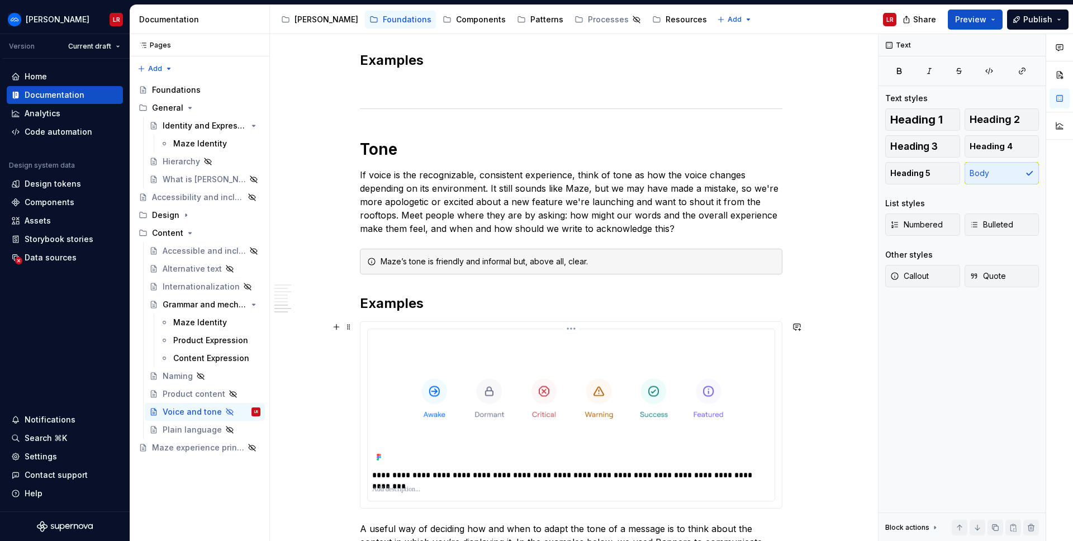
scroll to position [1046, 0]
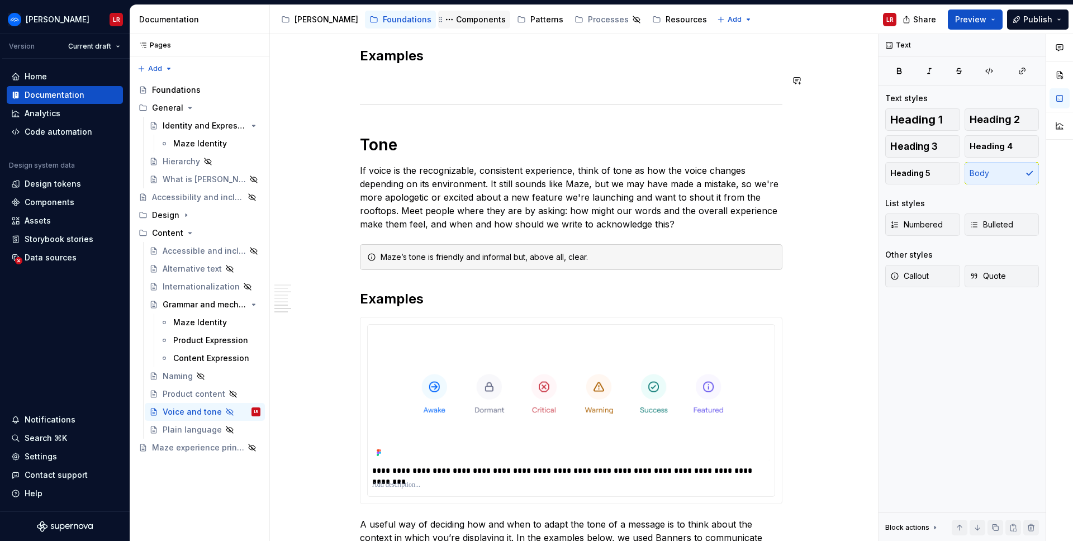
click at [456, 19] on div "Components" at bounding box center [481, 19] width 50 height 11
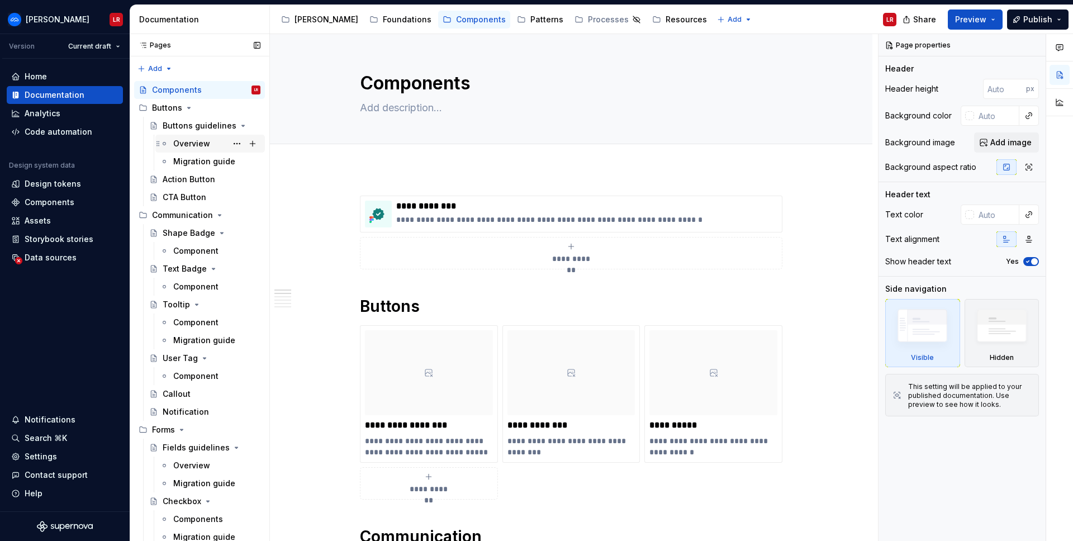
click at [188, 143] on div "Overview" at bounding box center [191, 143] width 37 height 11
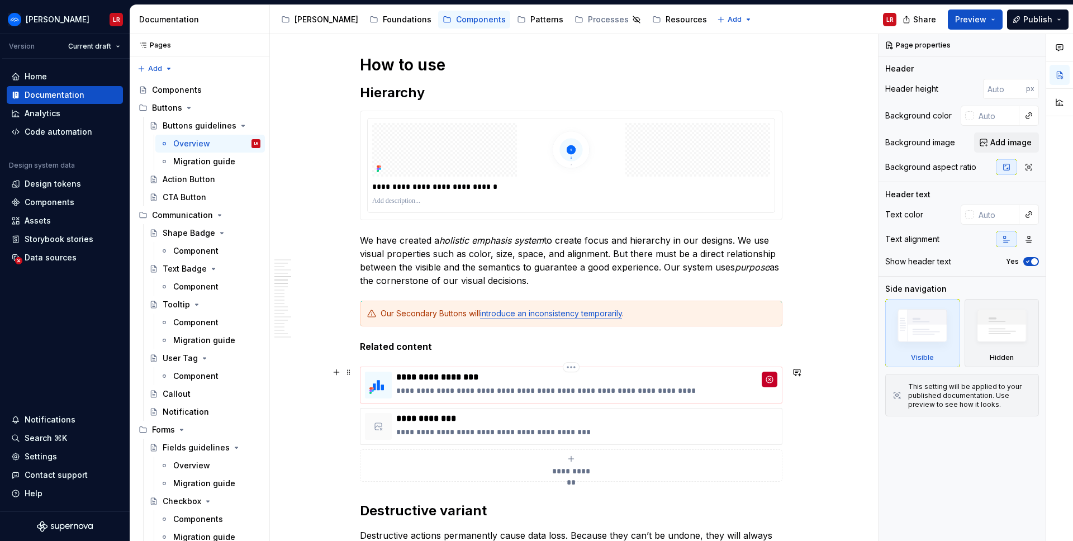
scroll to position [2101, 0]
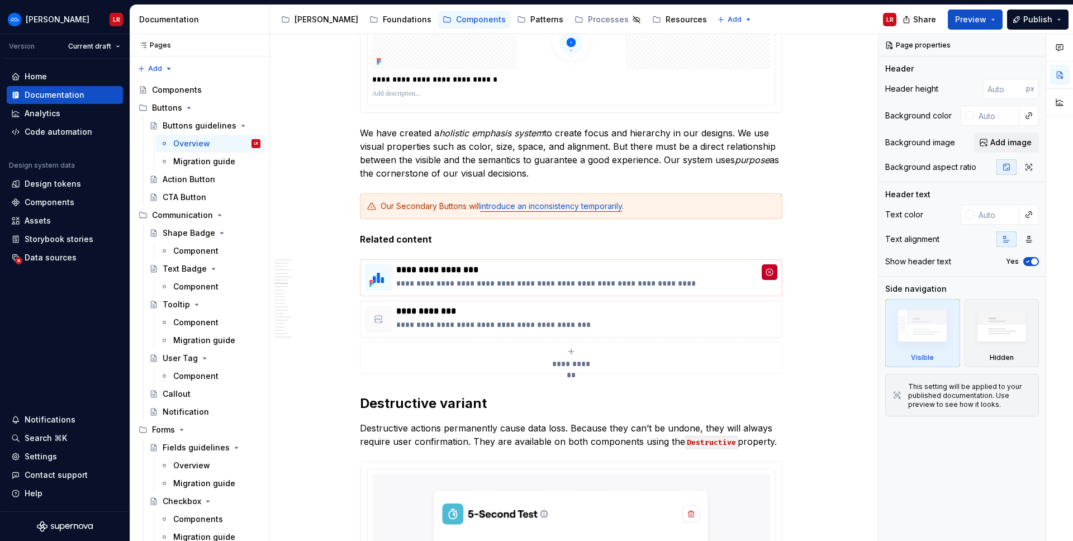
type textarea "*"
